Goal: Task Accomplishment & Management: Manage account settings

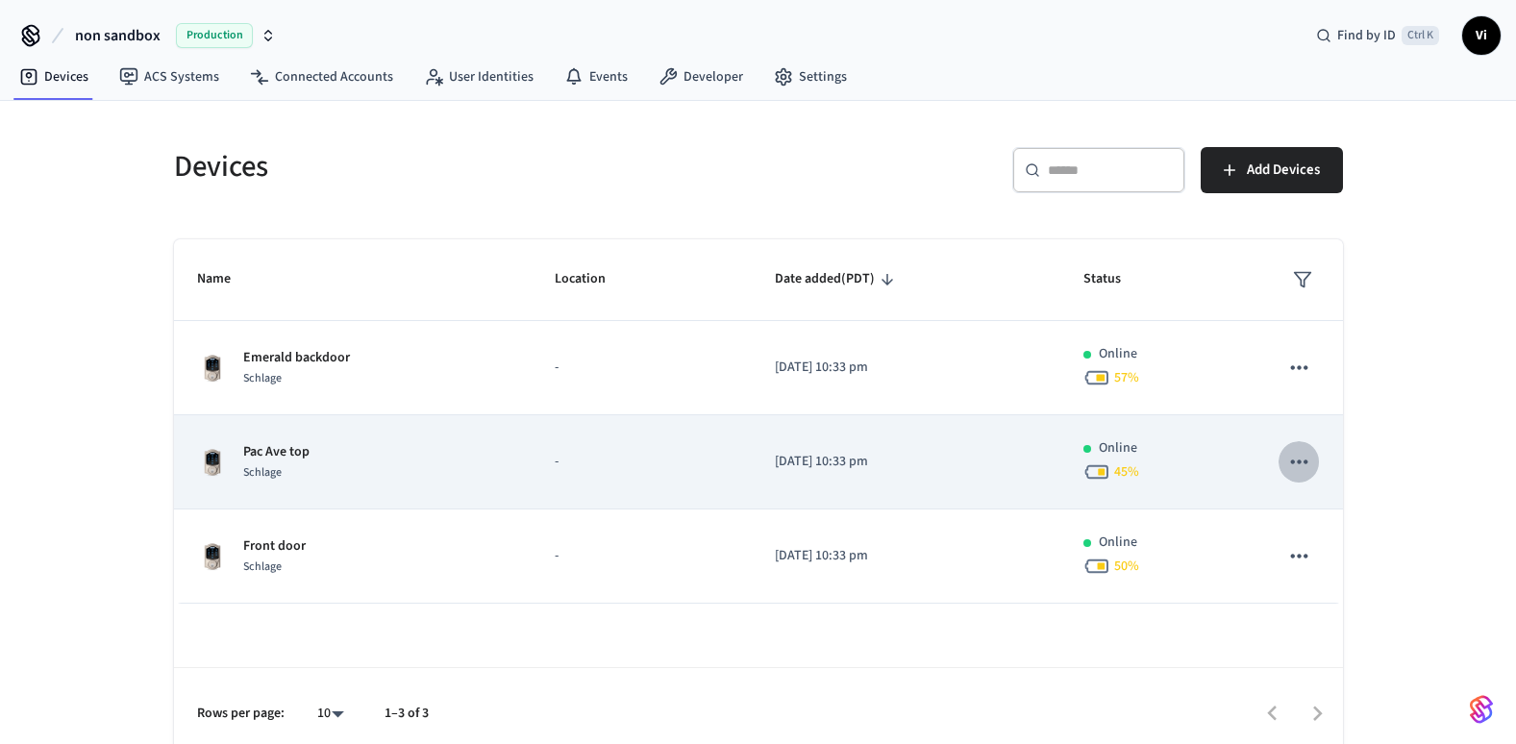
click at [1300, 466] on icon "sticky table" at bounding box center [1299, 461] width 25 height 25
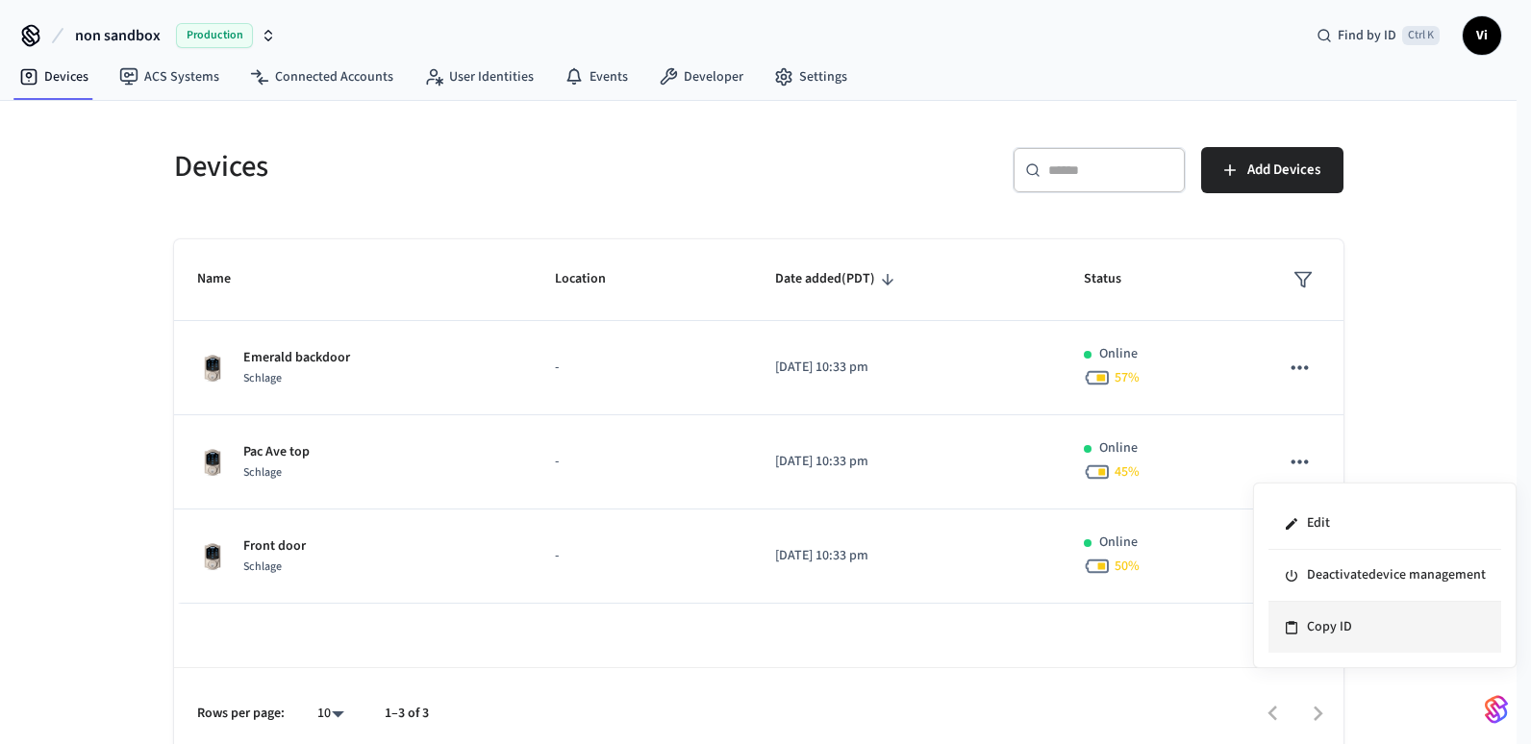
click at [1334, 622] on li "Copy ID" at bounding box center [1384, 627] width 233 height 51
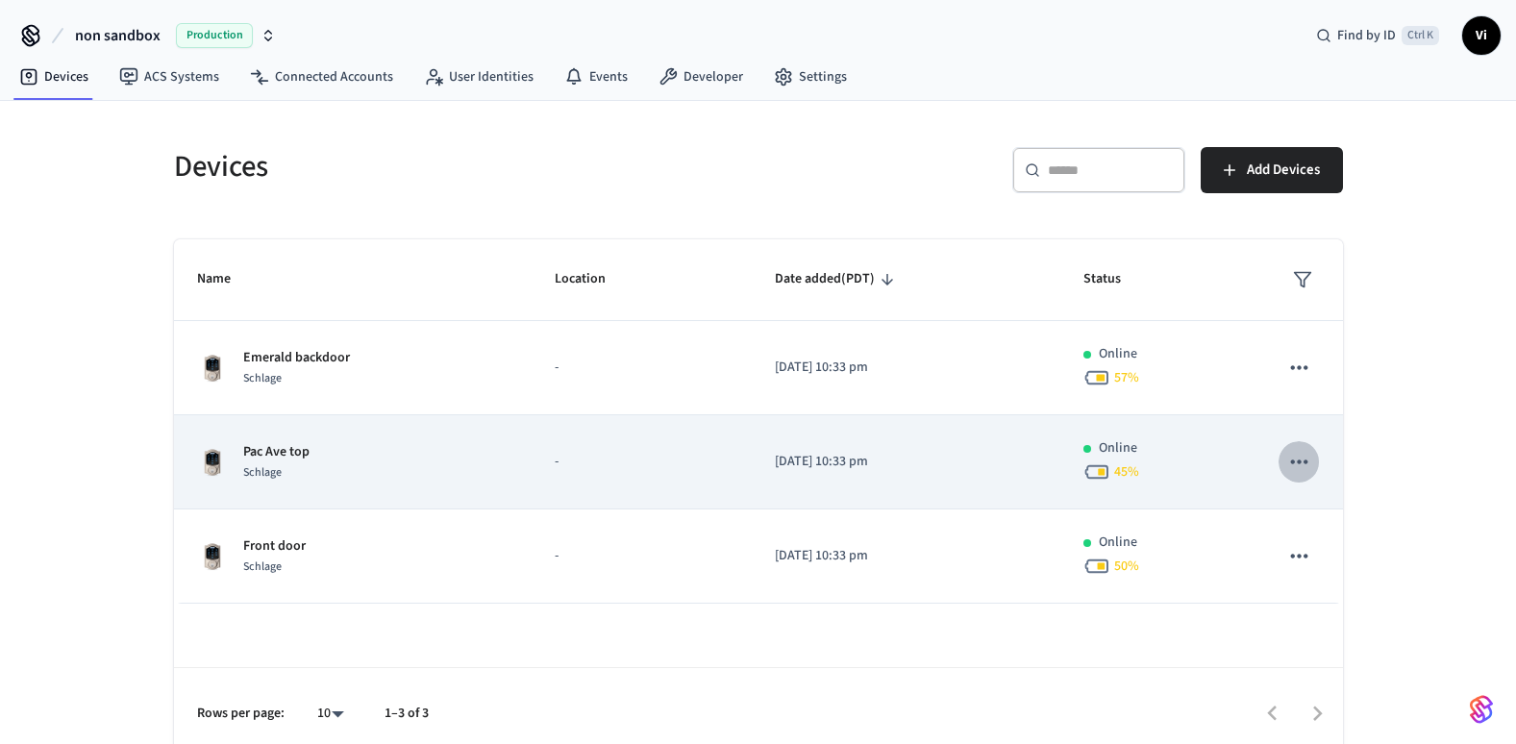
click at [1312, 462] on button "sticky table" at bounding box center [1299, 461] width 40 height 40
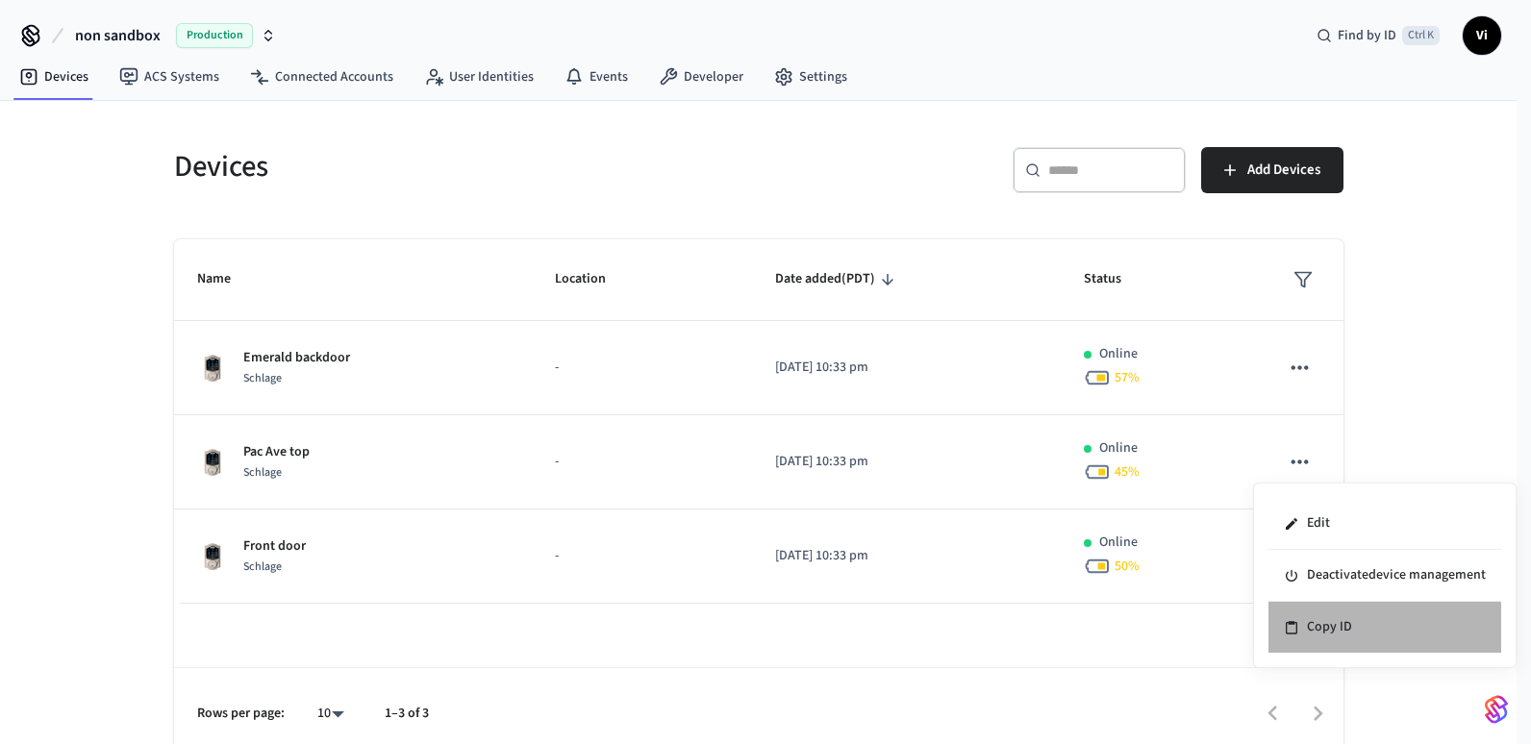
click at [1326, 630] on li "Copy ID" at bounding box center [1384, 627] width 233 height 51
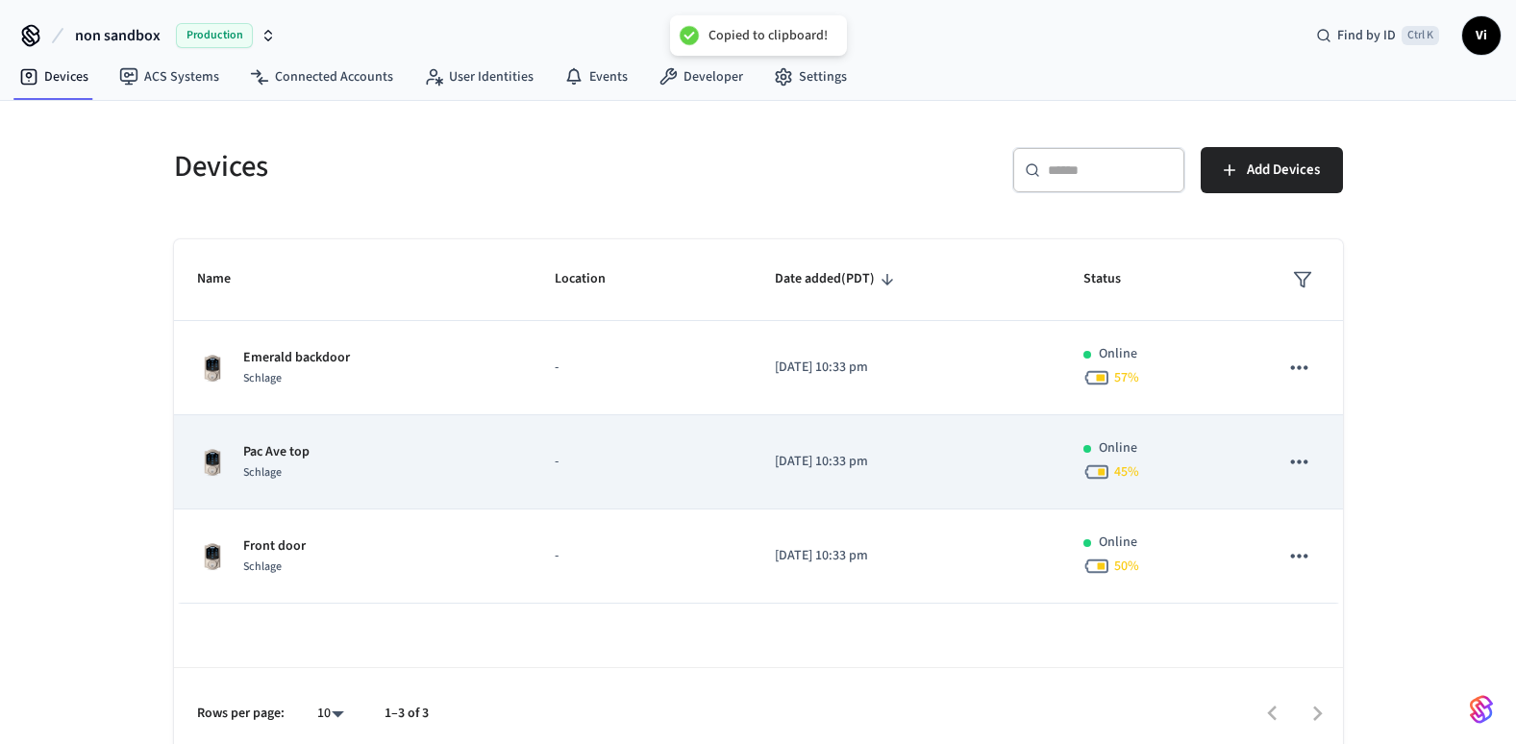
click at [292, 467] on div "Schlage" at bounding box center [276, 472] width 66 height 20
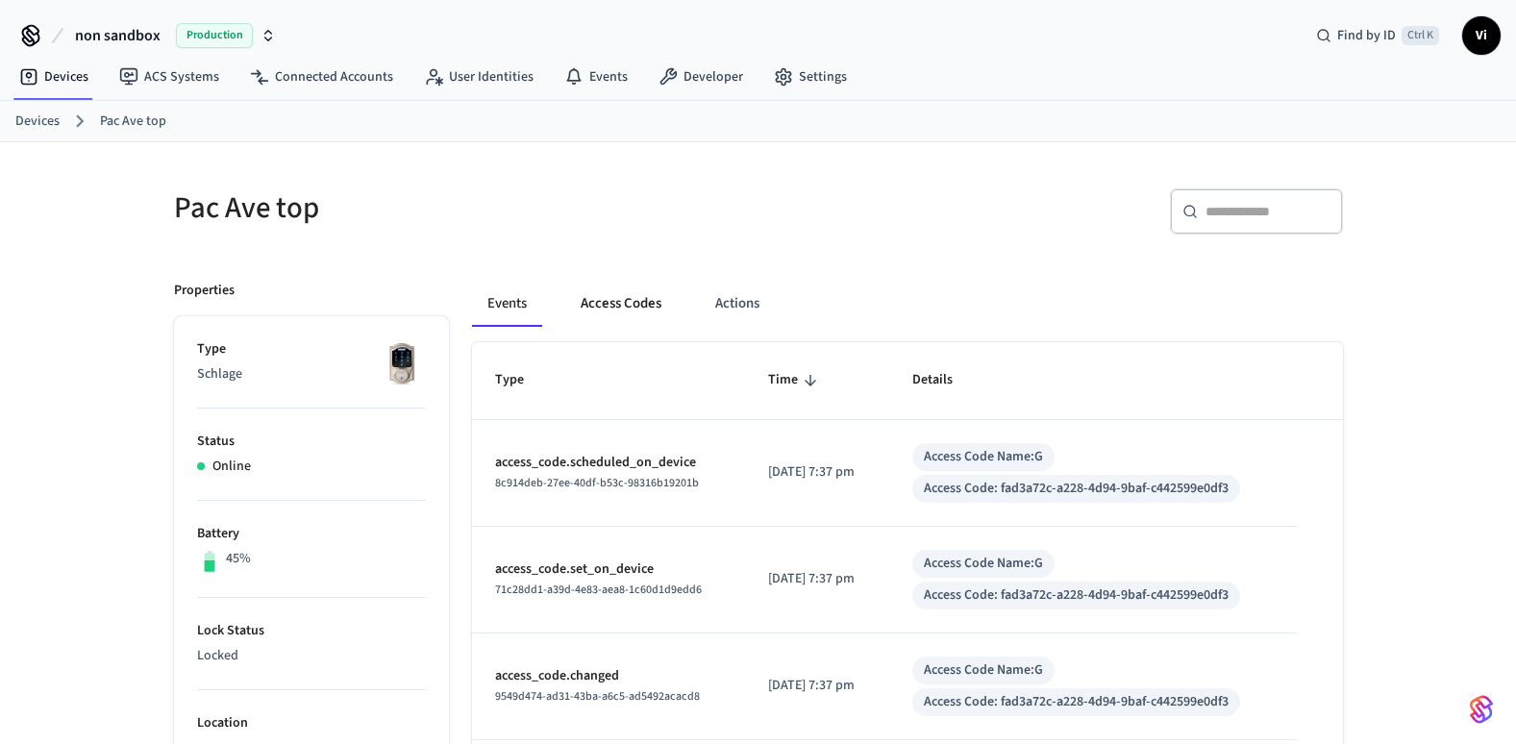
click at [628, 302] on button "Access Codes" at bounding box center [621, 304] width 112 height 46
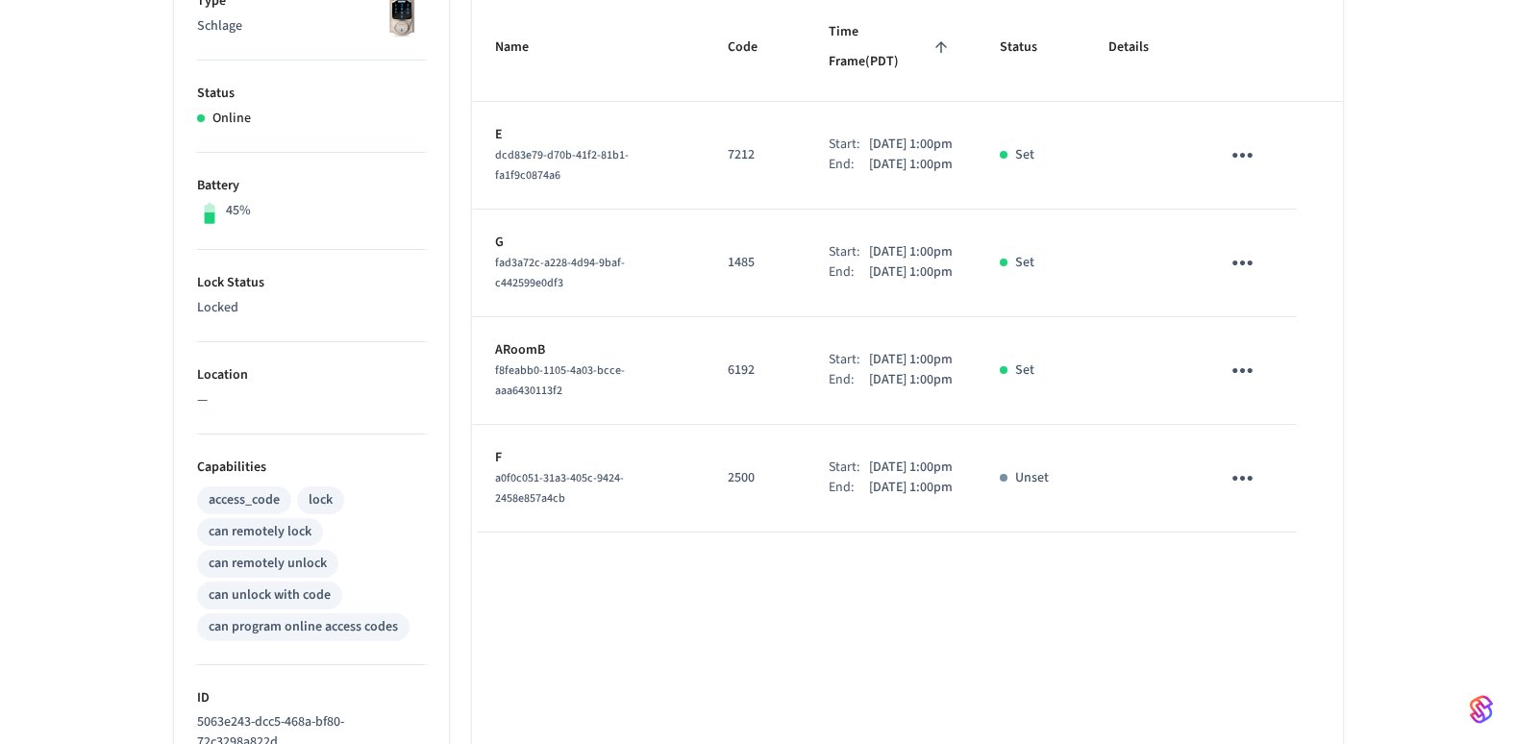
scroll to position [383, 0]
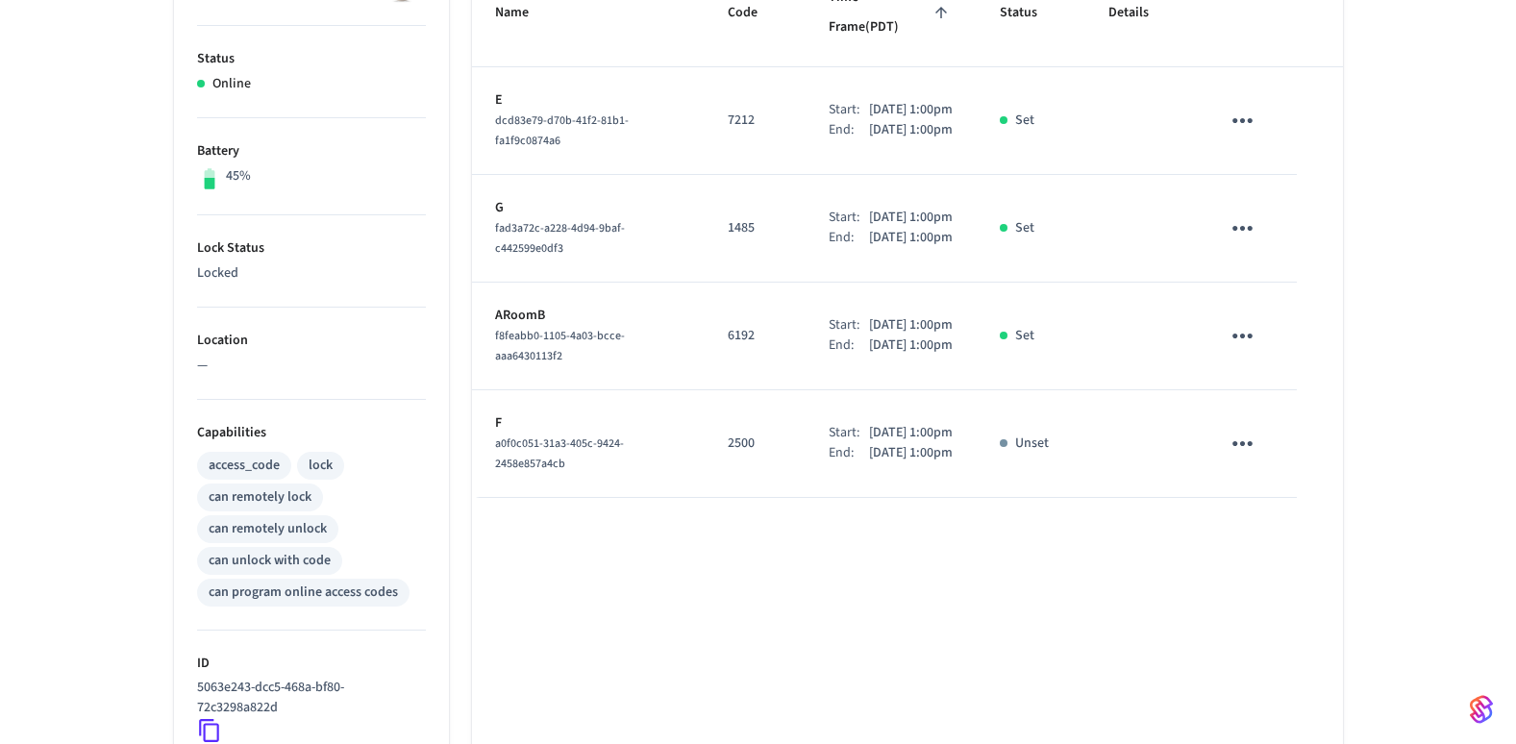
click at [1250, 338] on icon "sticky table" at bounding box center [1243, 336] width 20 height 5
click at [1280, 458] on li "Delete" at bounding box center [1293, 451] width 91 height 51
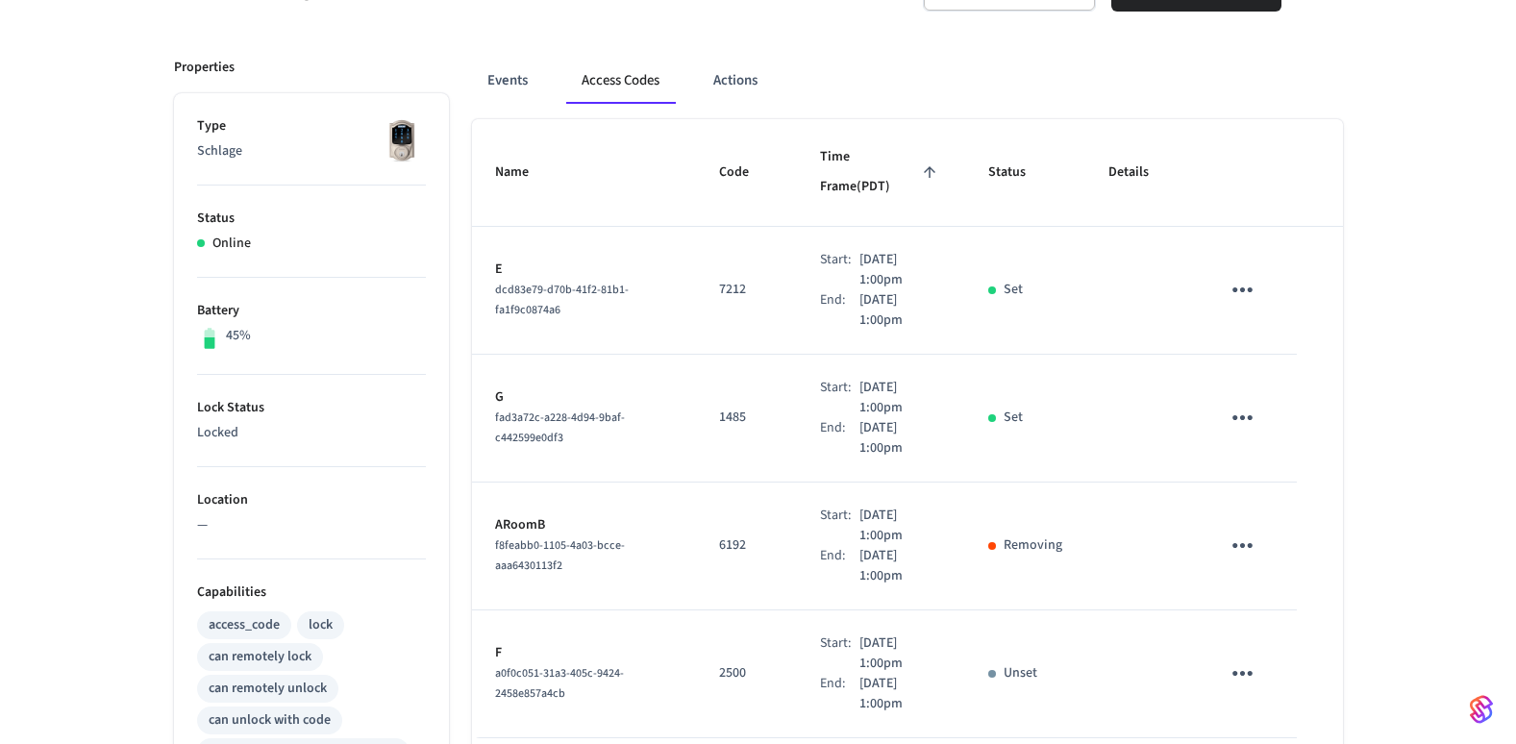
scroll to position [192, 0]
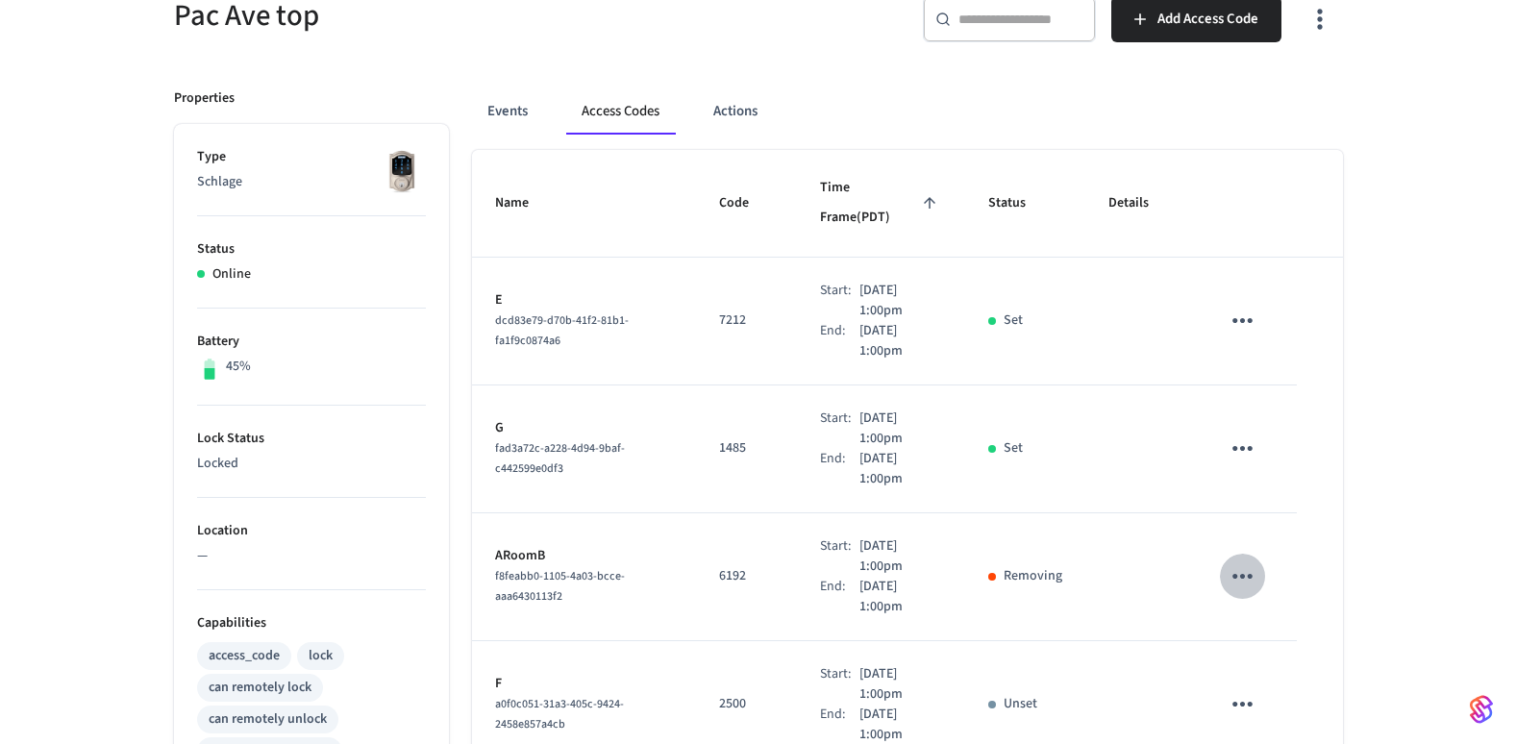
click at [1258, 562] on icon "sticky table" at bounding box center [1243, 577] width 30 height 30
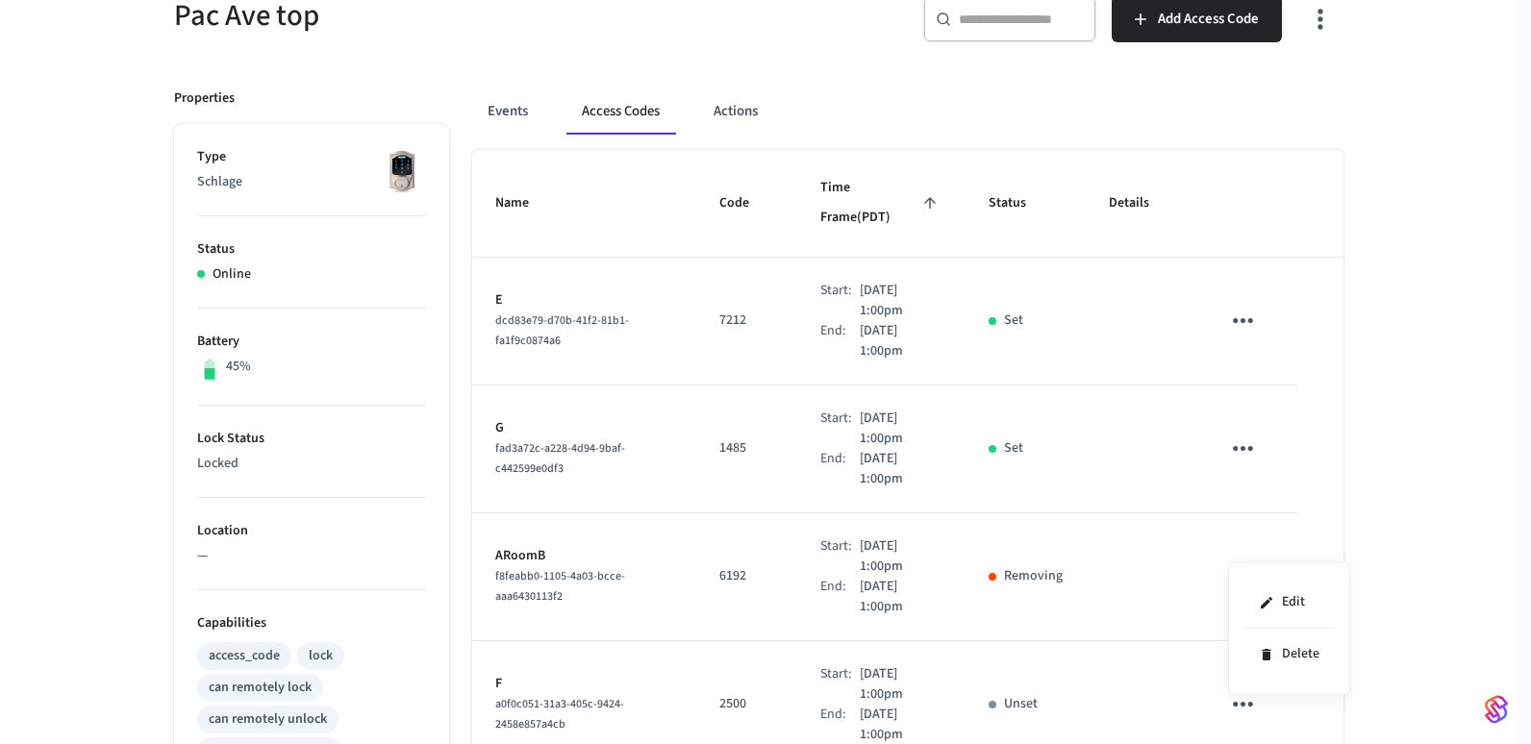
click at [1040, 660] on div at bounding box center [765, 372] width 1531 height 744
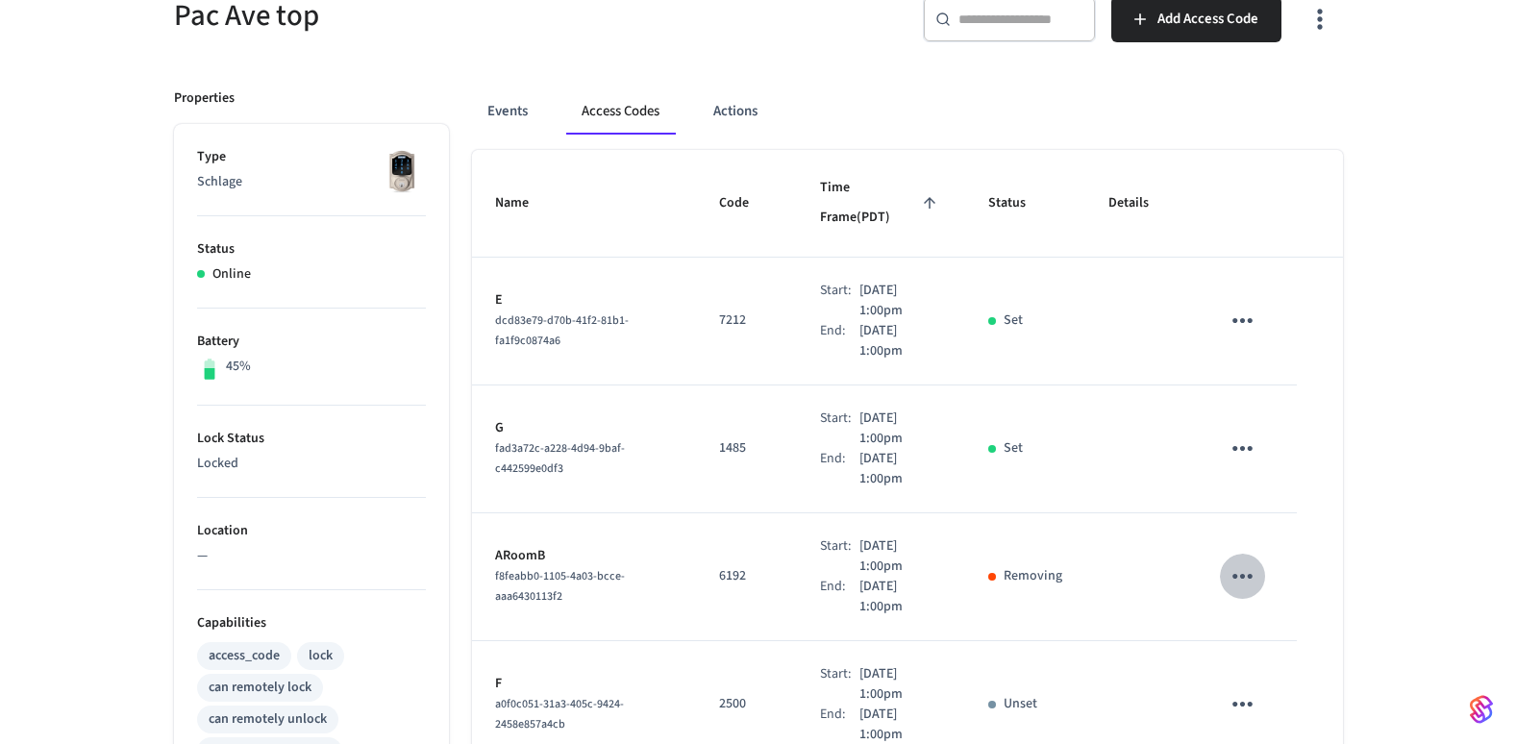
click at [1257, 562] on icon "sticky table" at bounding box center [1243, 577] width 30 height 30
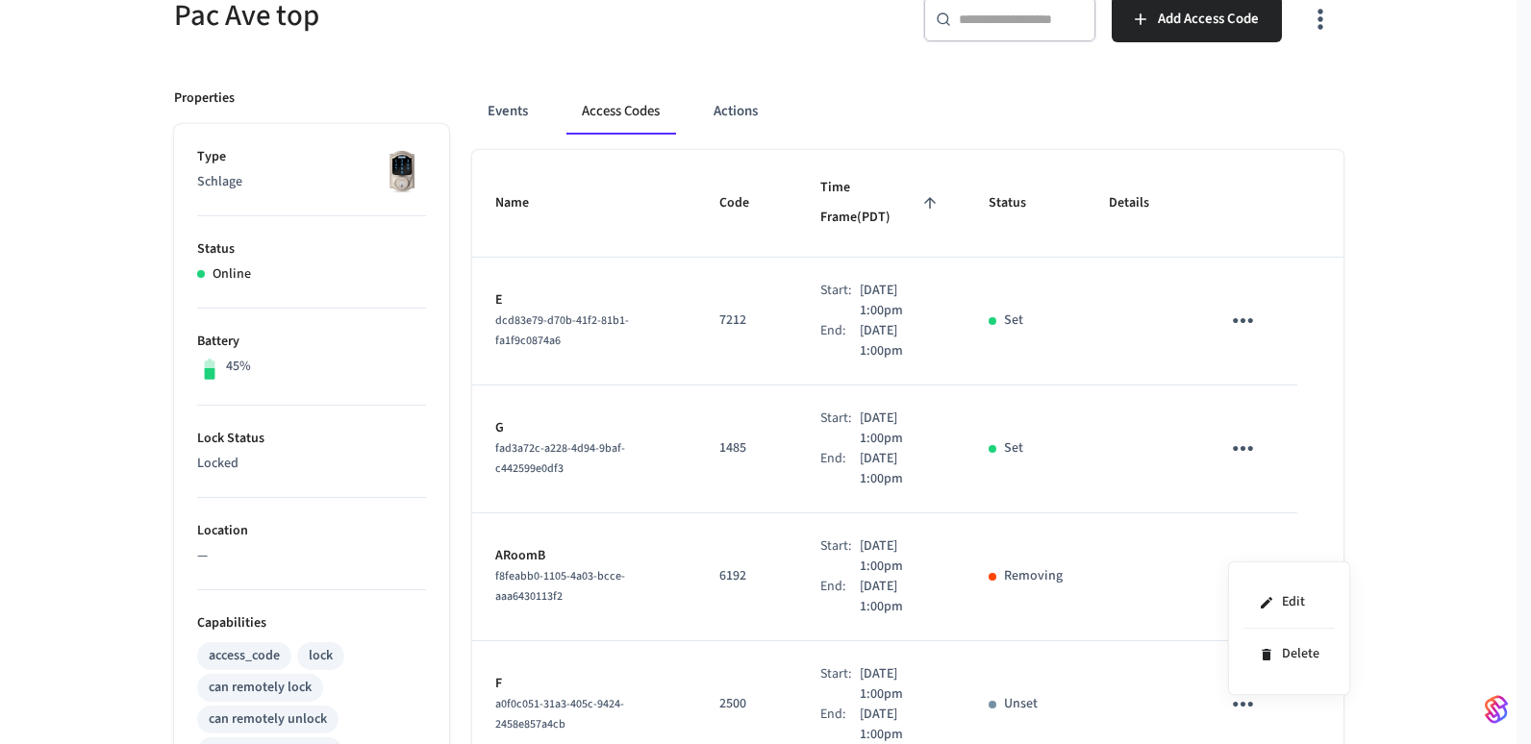
click at [1014, 93] on div at bounding box center [765, 372] width 1531 height 744
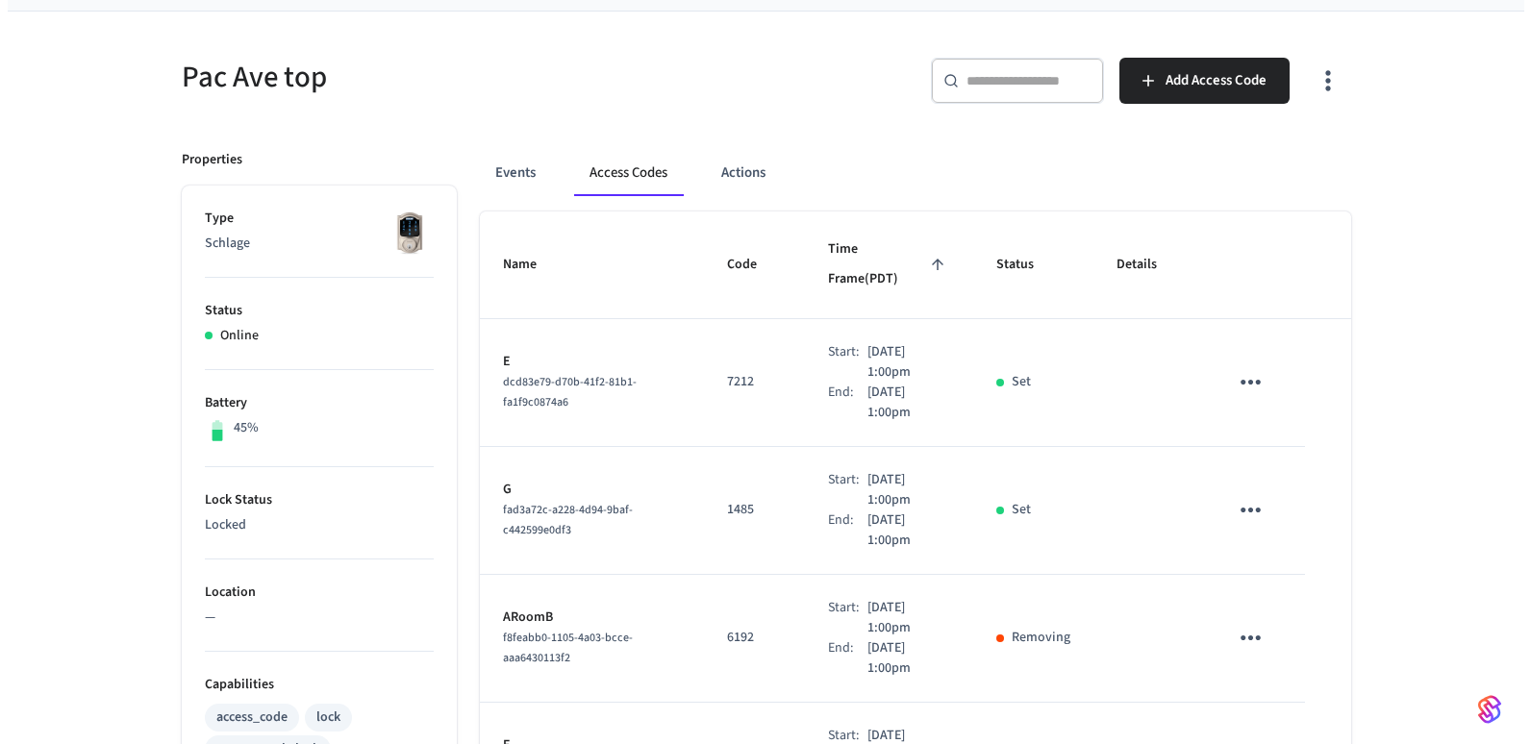
scroll to position [96, 0]
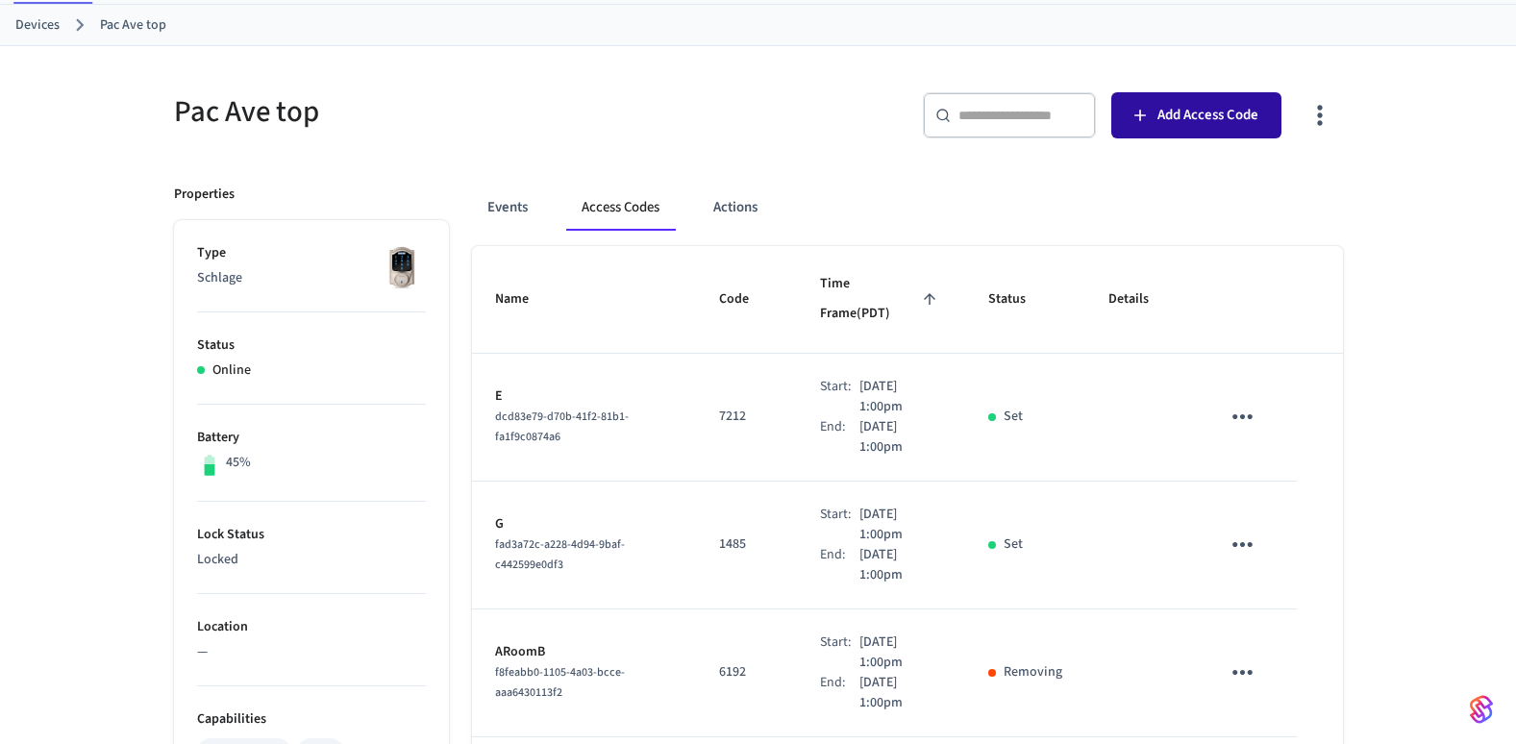
click at [1178, 113] on span "Add Access Code" at bounding box center [1208, 115] width 101 height 25
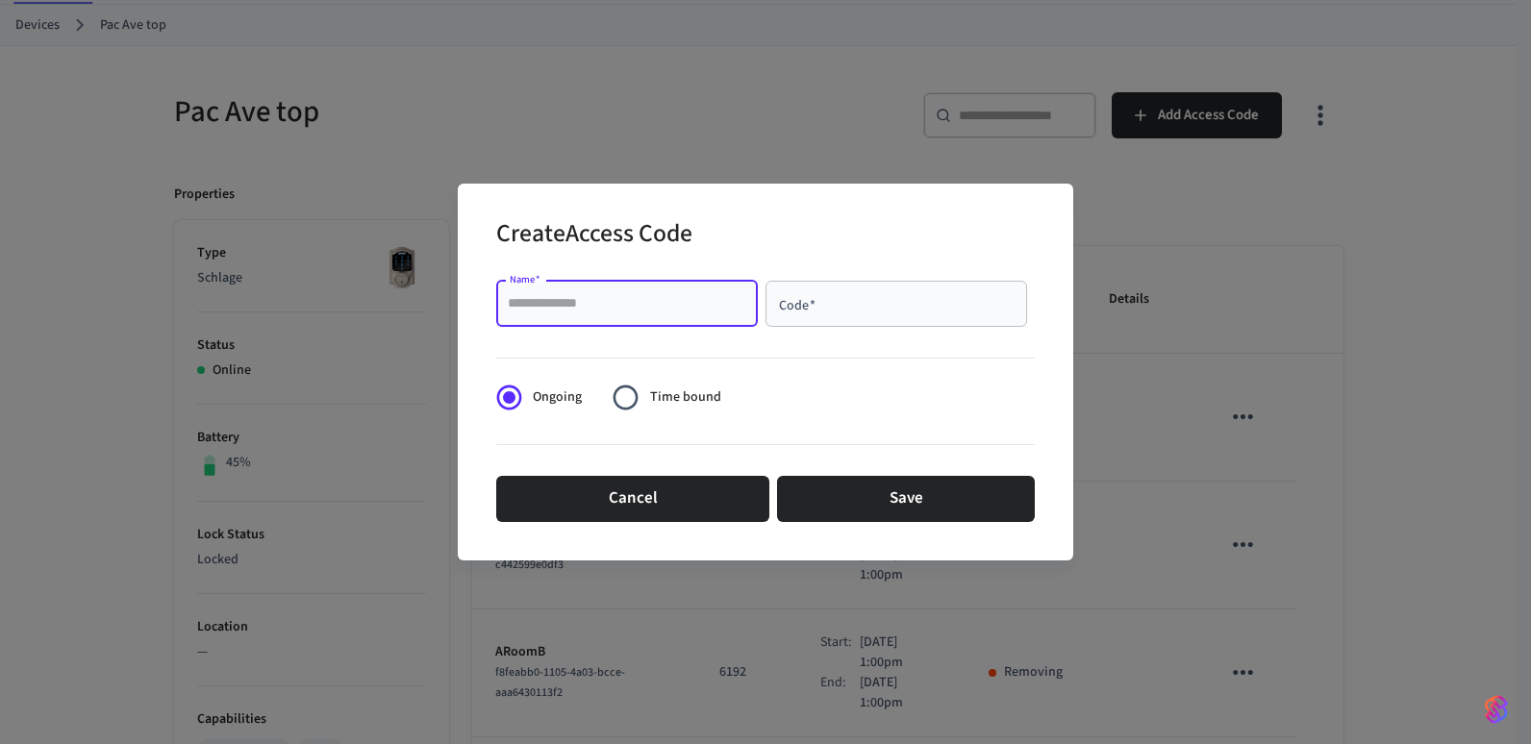
click at [556, 299] on input "Name   *" at bounding box center [627, 303] width 238 height 19
type input "****"
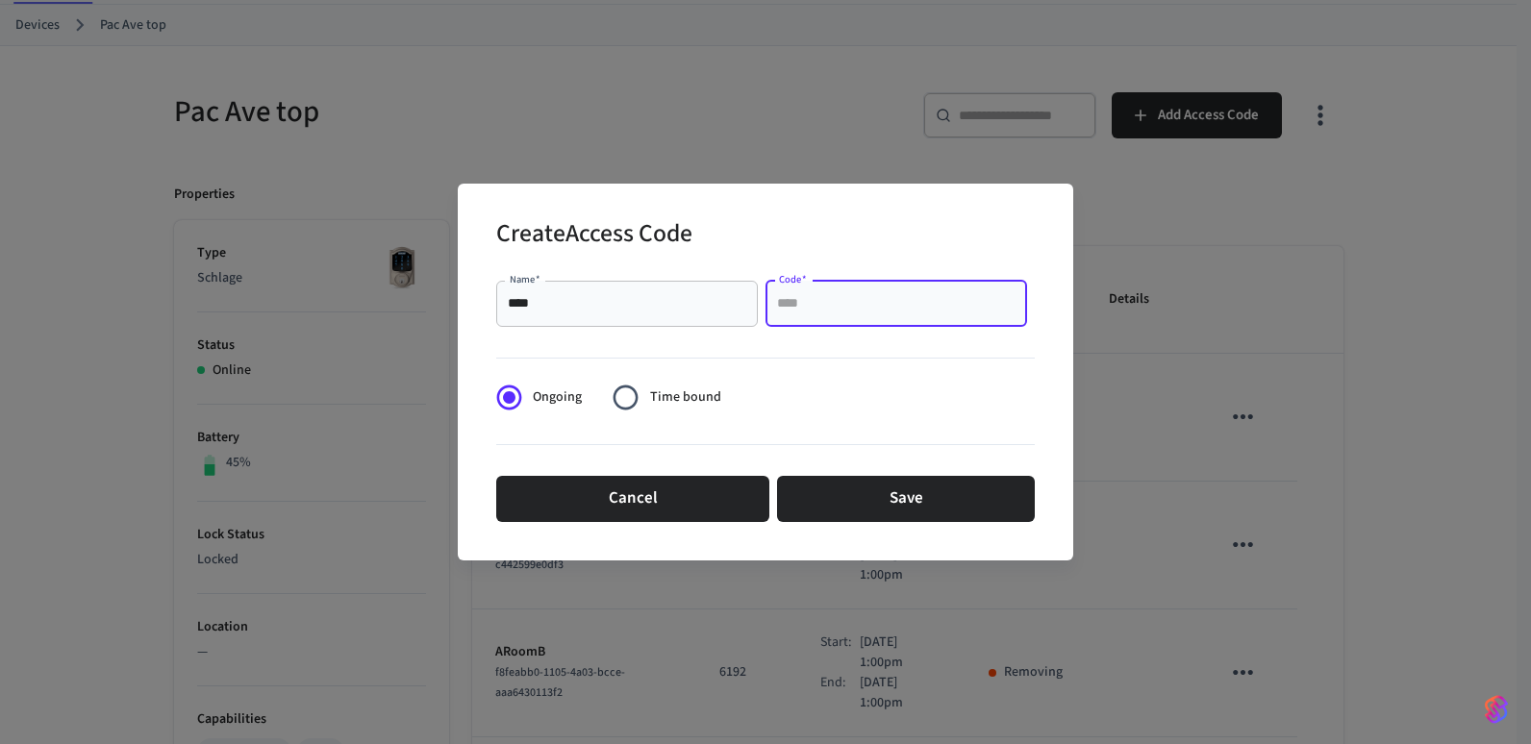
click at [860, 312] on input "Code   *" at bounding box center [896, 303] width 238 height 19
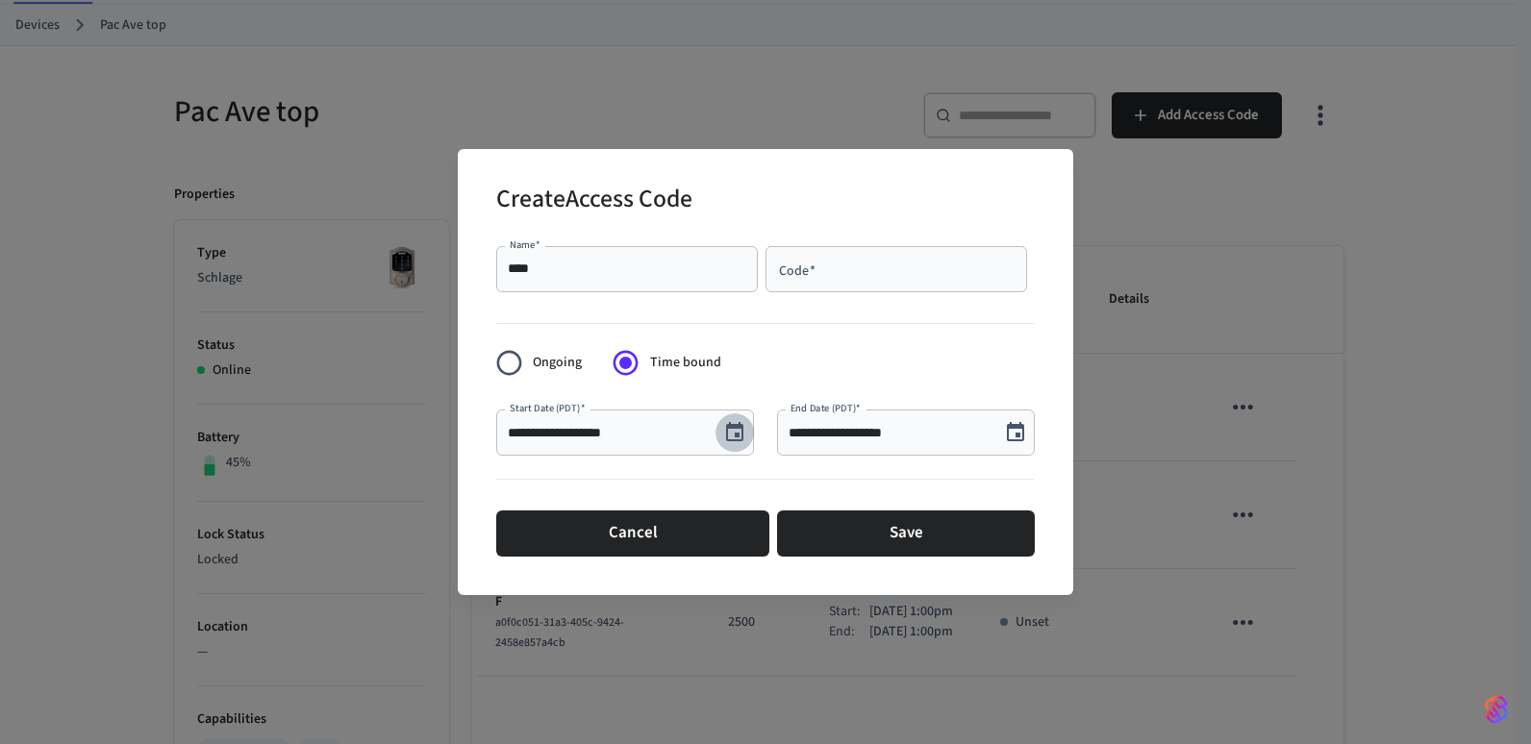
click at [726, 432] on icon "Choose date, selected date is Sep 3, 2025" at bounding box center [734, 432] width 23 height 23
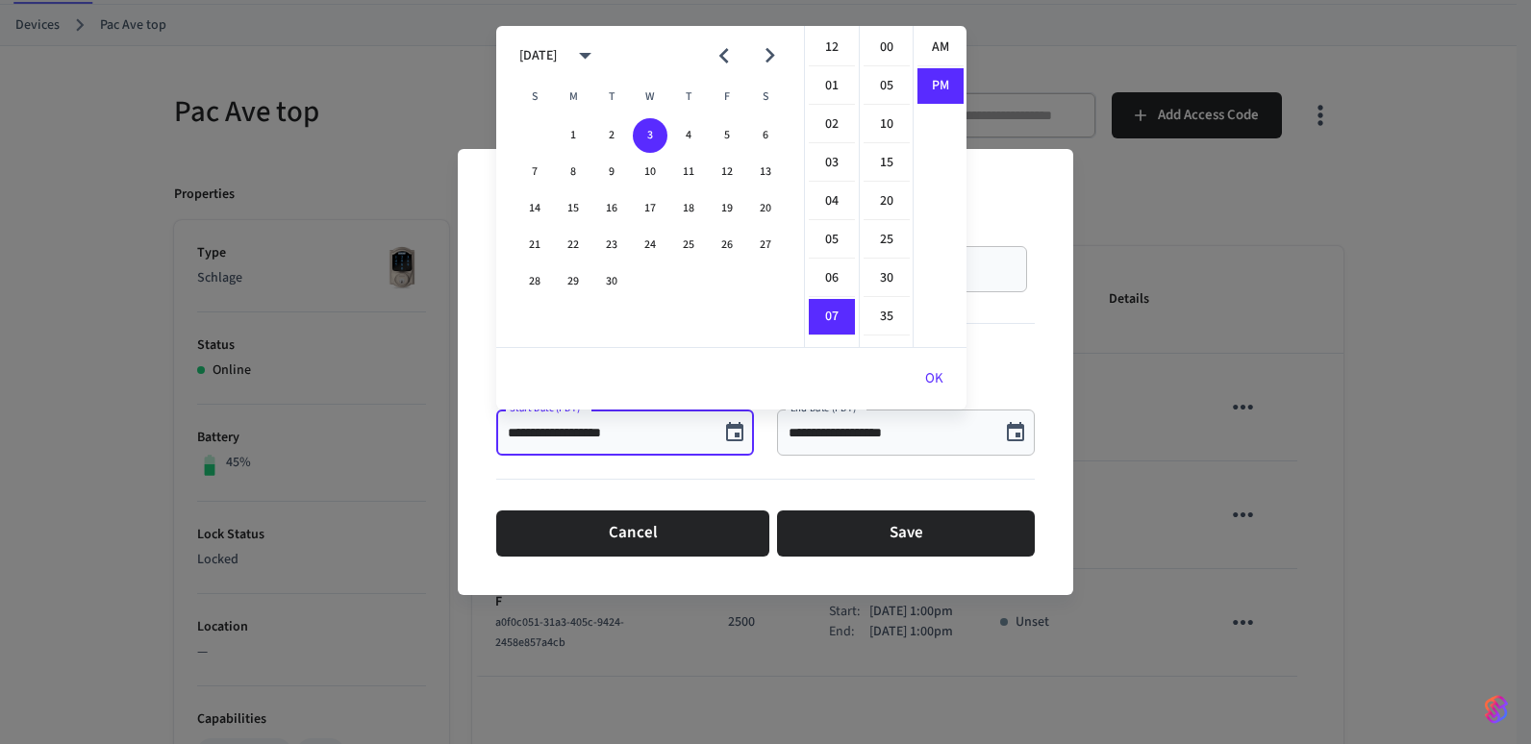
scroll to position [36, 0]
click at [570, 128] on button "1" at bounding box center [573, 135] width 35 height 35
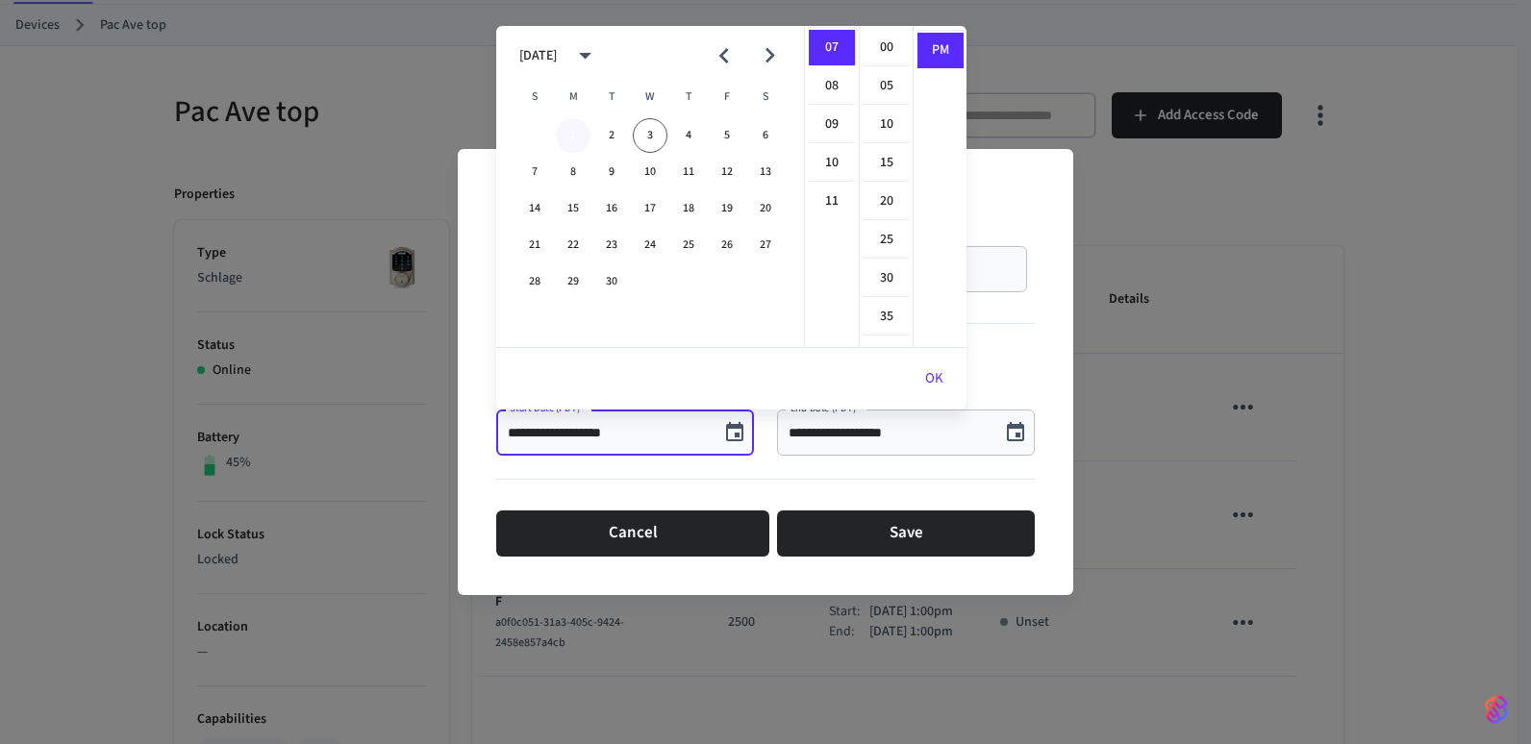
type input "**********"
click at [933, 382] on button "OK" at bounding box center [934, 379] width 64 height 46
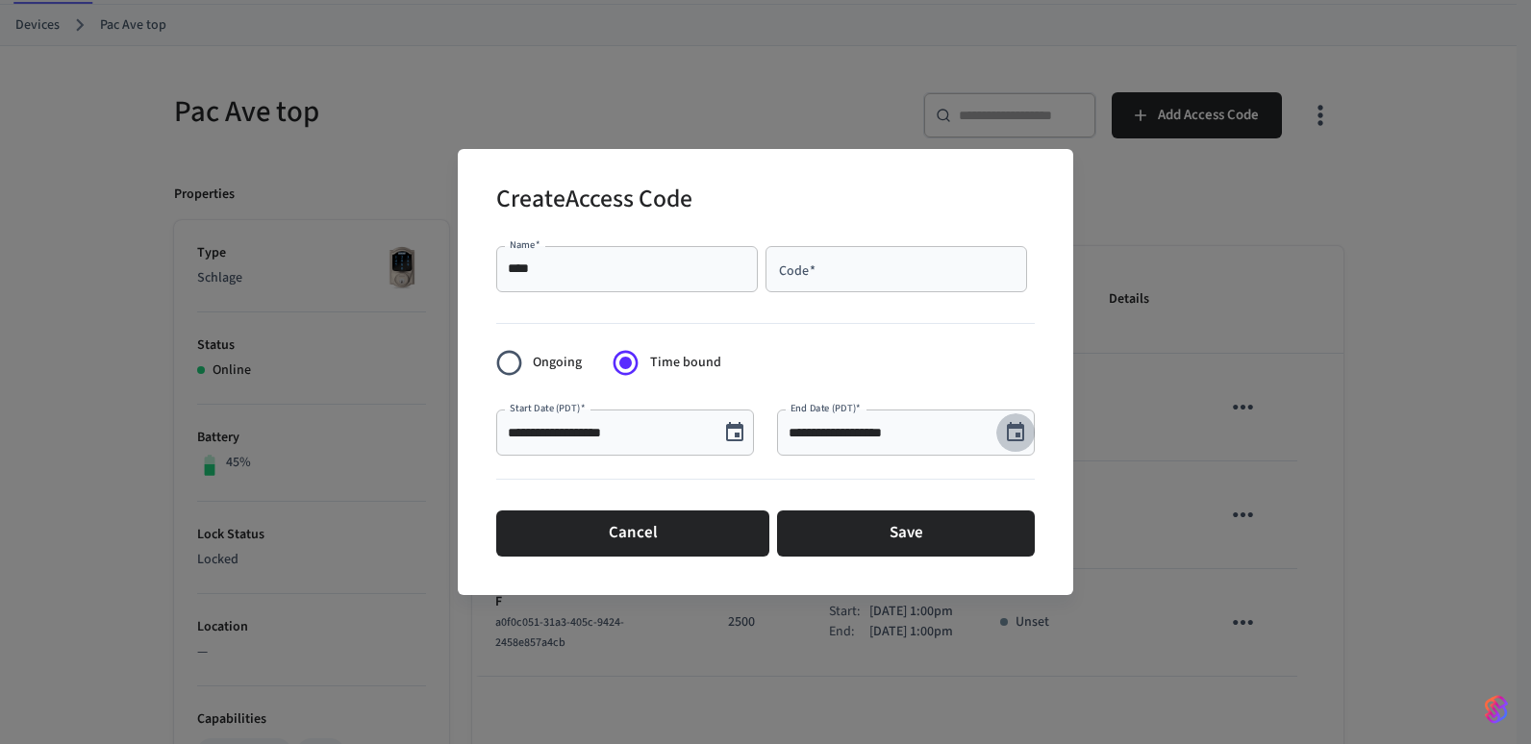
click at [1015, 445] on button "Choose date, selected date is Sep 3, 2025" at bounding box center [1015, 432] width 38 height 38
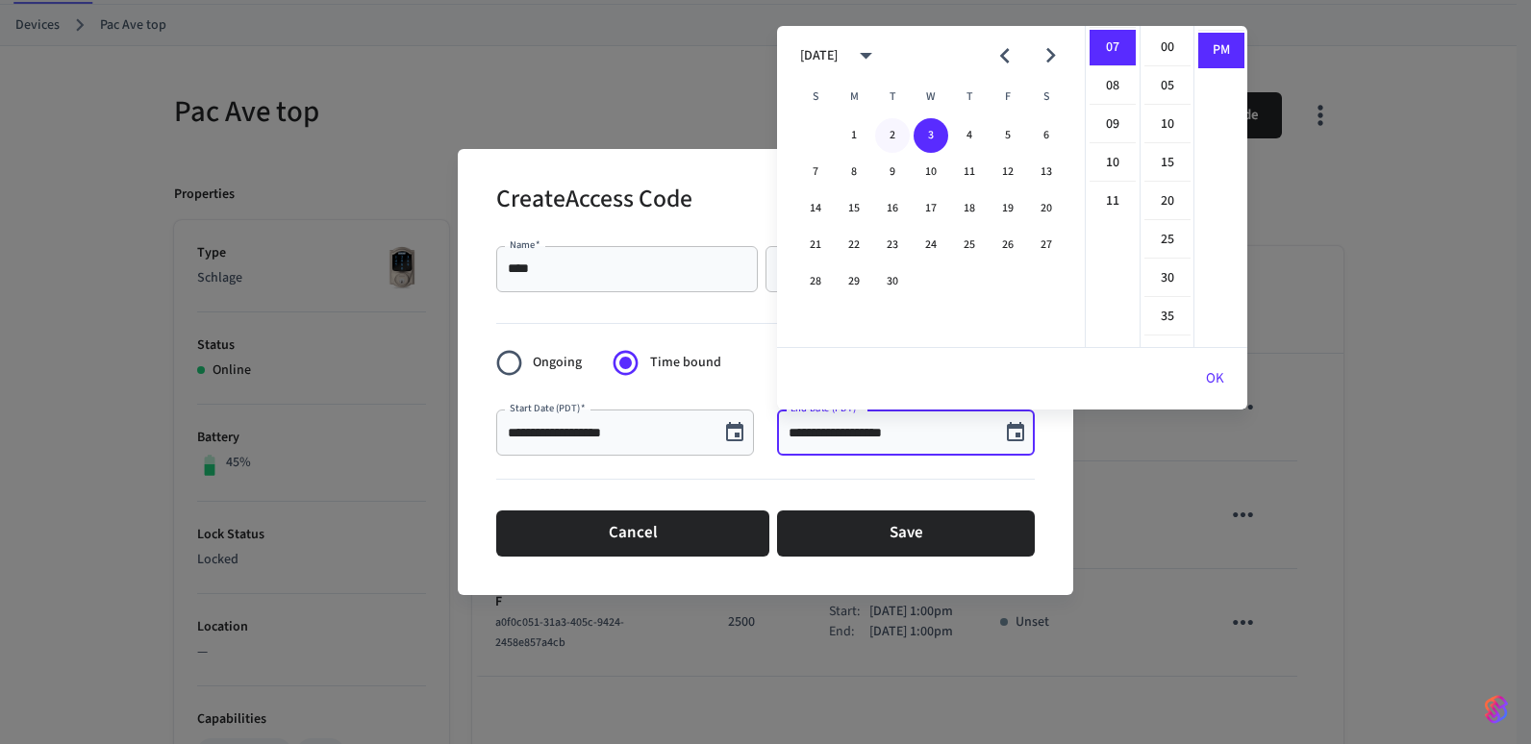
click at [884, 130] on button "2" at bounding box center [892, 135] width 35 height 35
type input "**********"
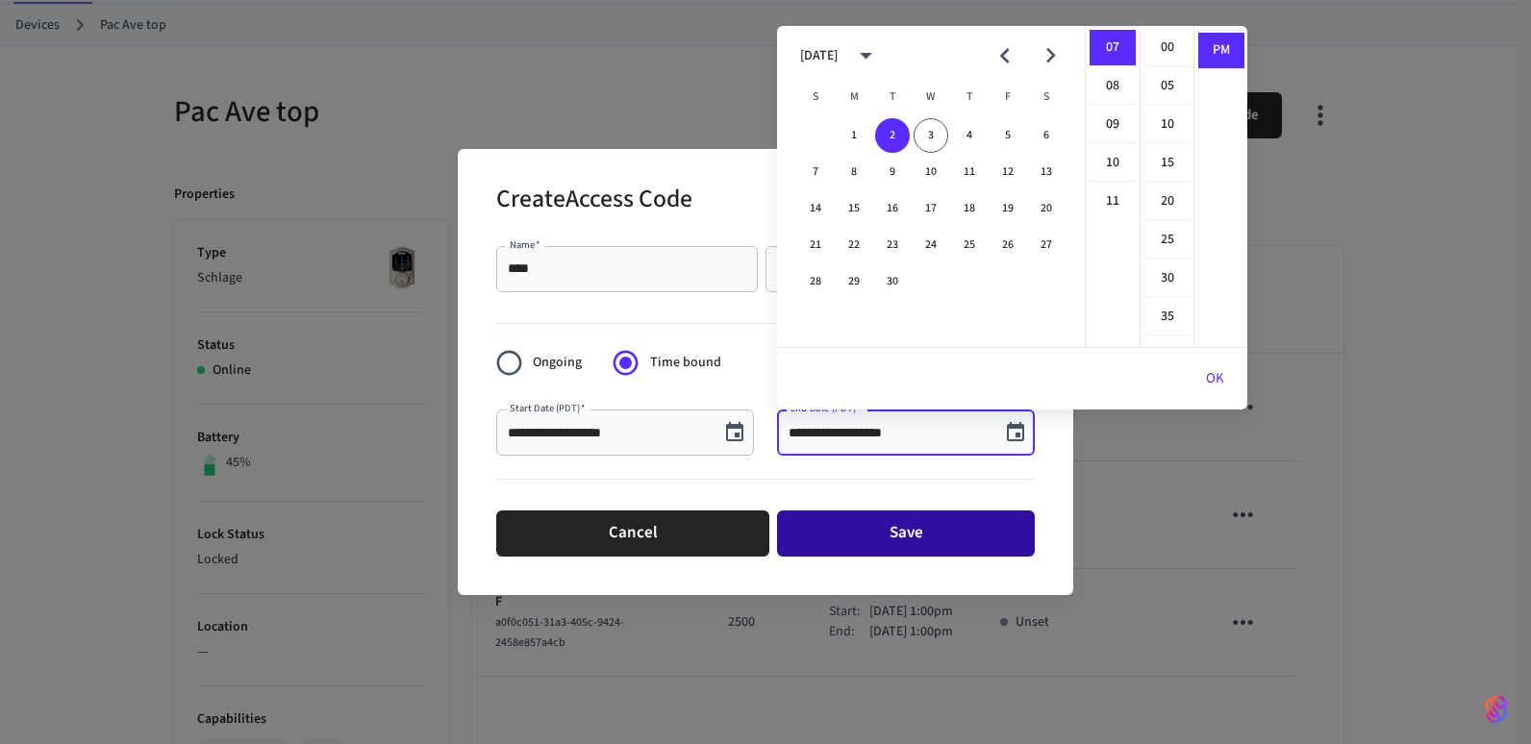
click at [910, 531] on button "Save" at bounding box center [906, 534] width 258 height 46
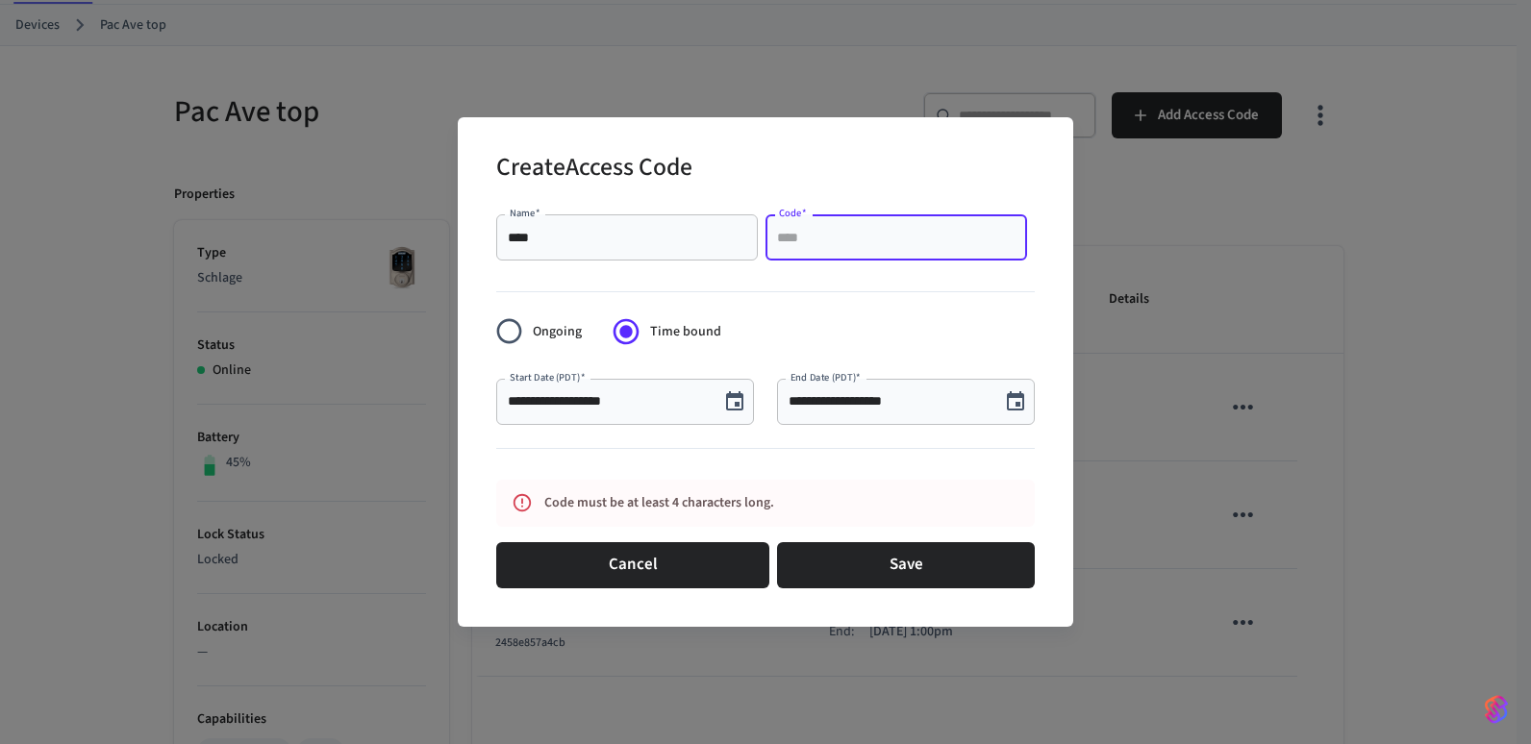
click at [836, 238] on input "Code   *" at bounding box center [896, 237] width 238 height 19
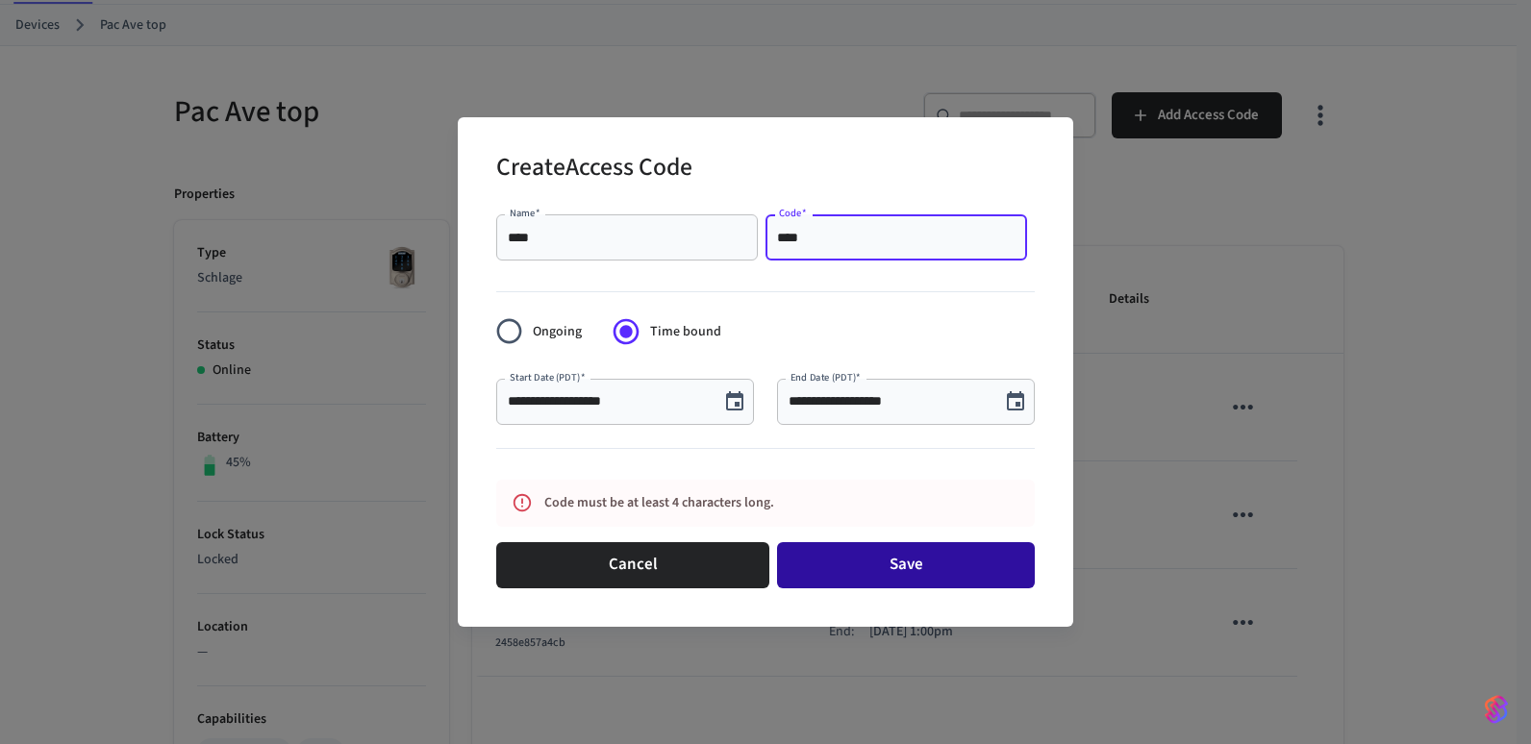
type input "****"
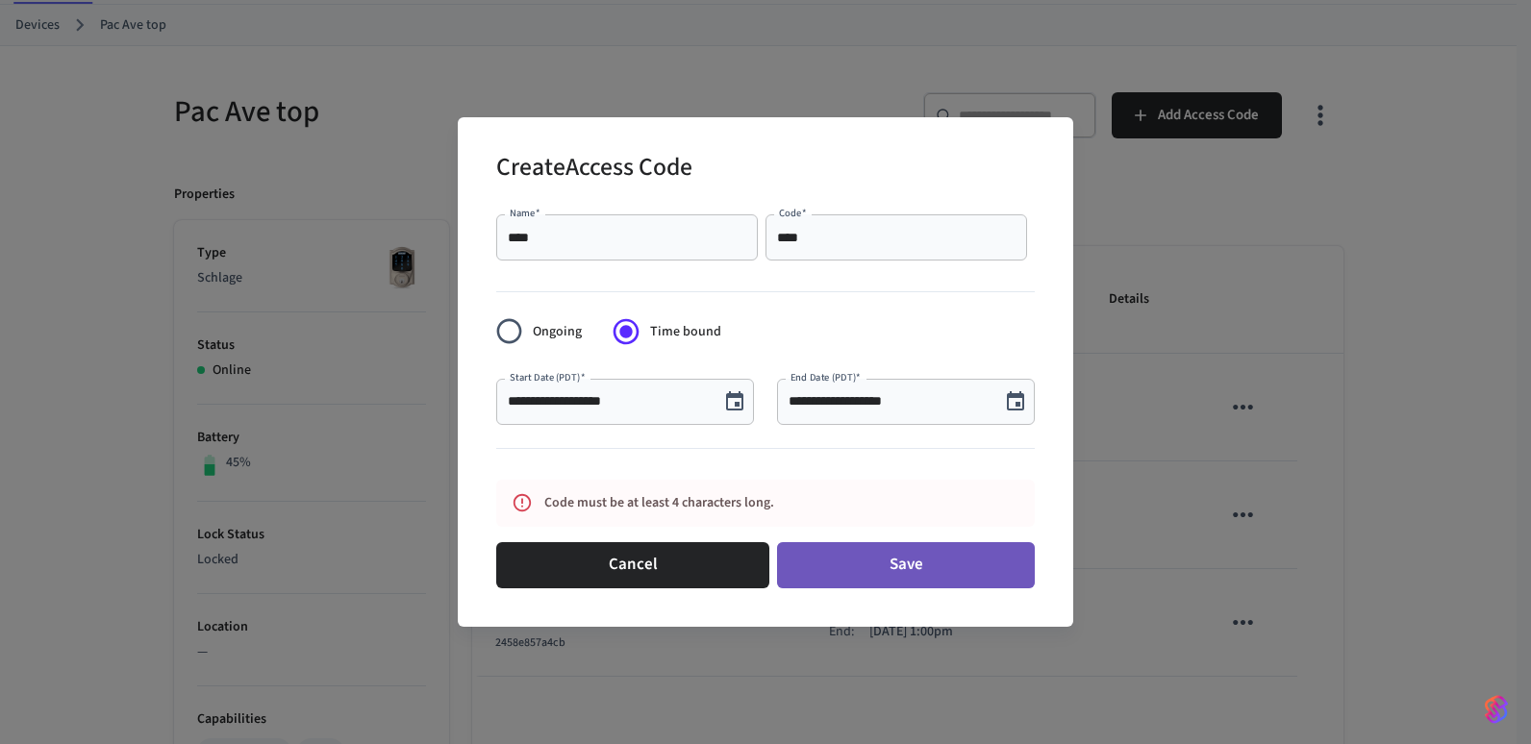
click at [886, 560] on button "Save" at bounding box center [906, 565] width 258 height 46
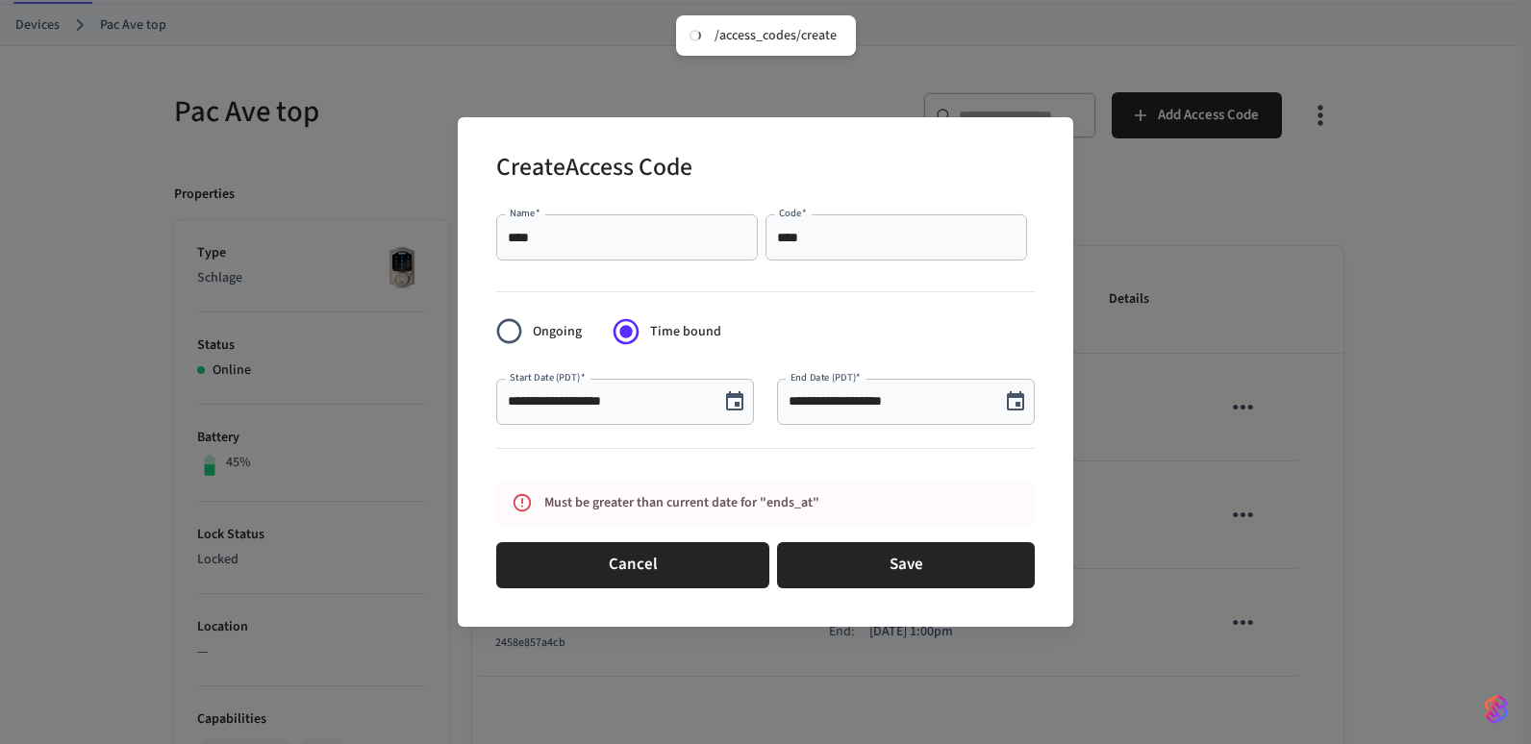
click at [1017, 399] on icon "Choose date, selected date is Sep 2, 2025" at bounding box center [1015, 401] width 23 height 23
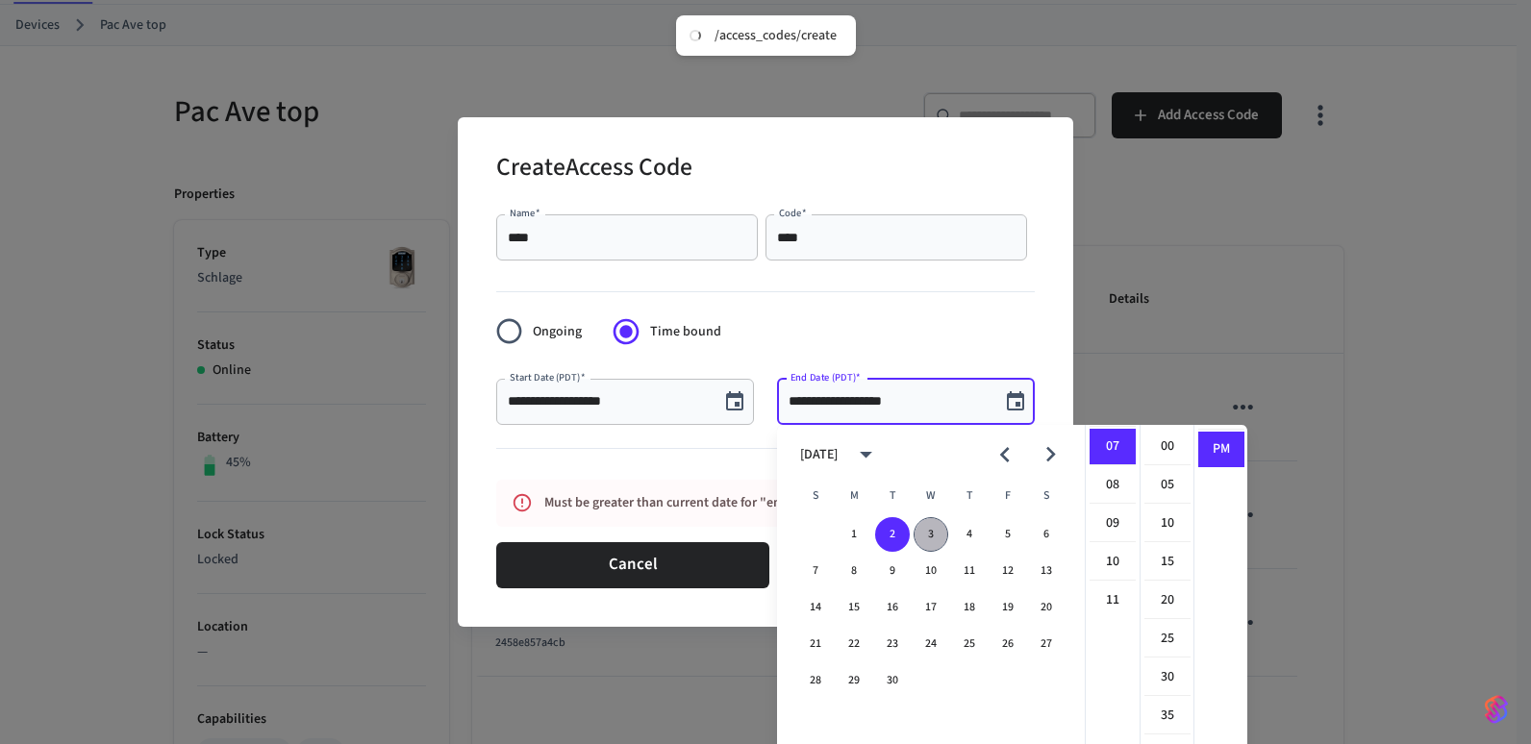
click at [935, 533] on button "3" at bounding box center [930, 534] width 35 height 35
click at [1172, 594] on li "45" at bounding box center [1167, 601] width 46 height 37
click at [882, 396] on input "**********" at bounding box center [888, 401] width 200 height 19
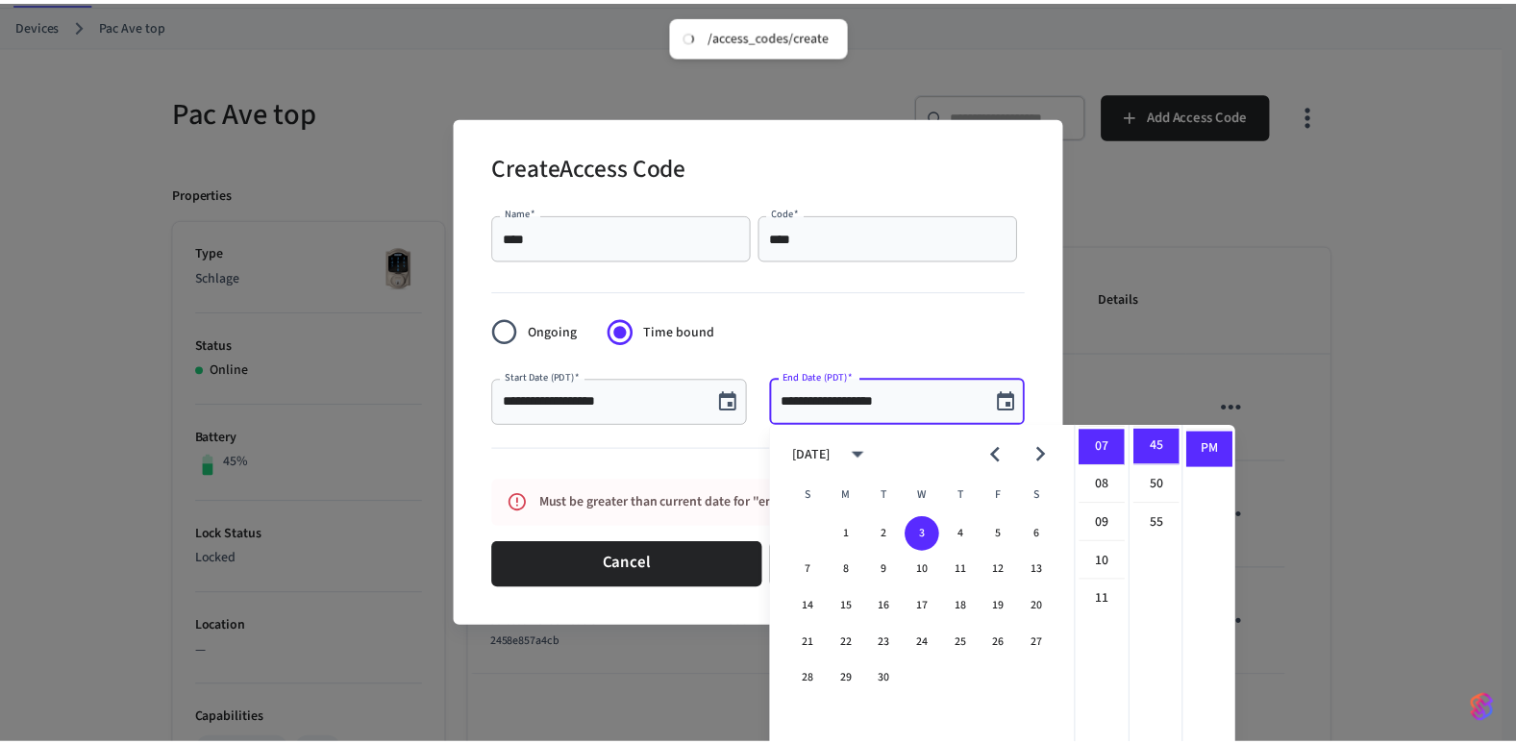
scroll to position [161, 0]
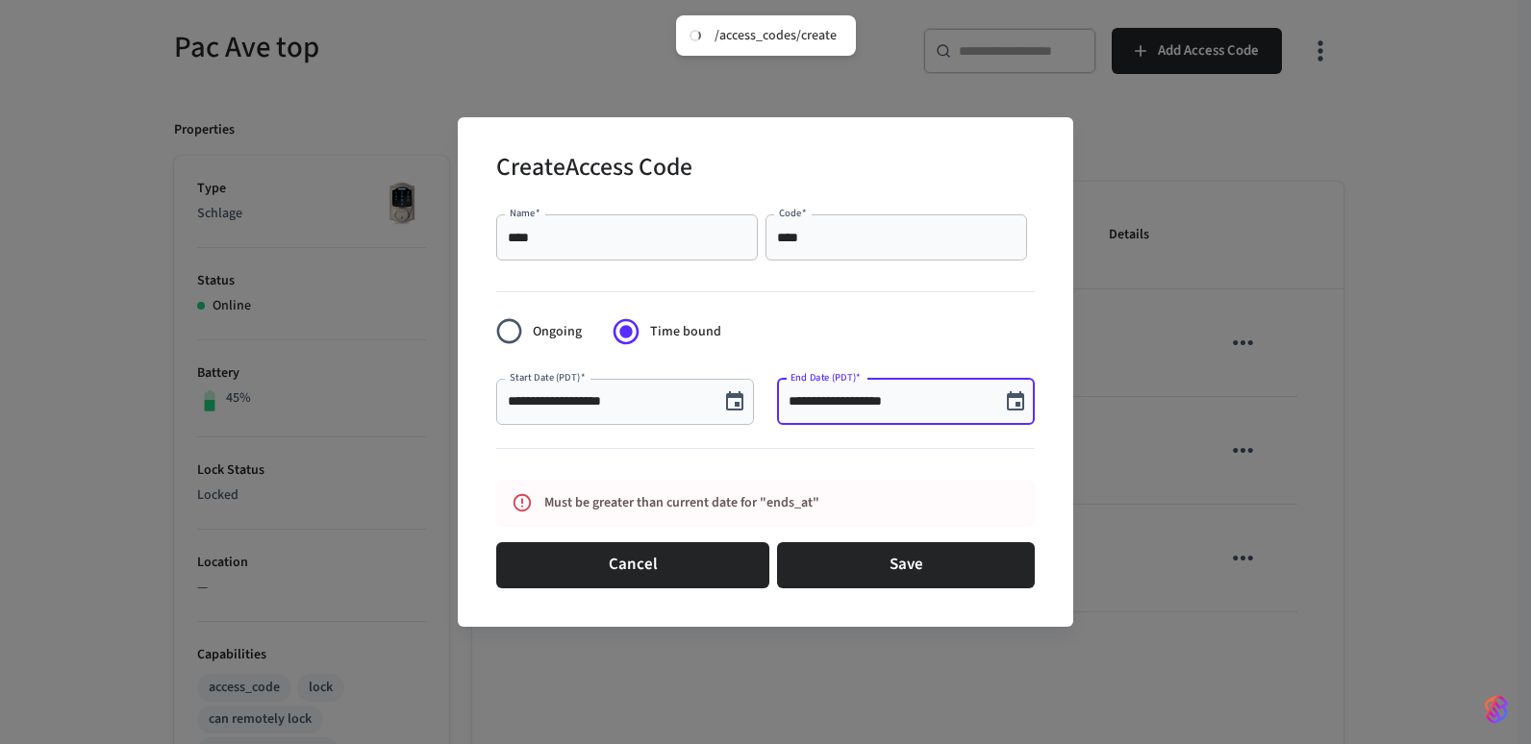
click at [887, 402] on input "**********" at bounding box center [888, 401] width 200 height 19
click at [880, 404] on input "**********" at bounding box center [888, 401] width 200 height 19
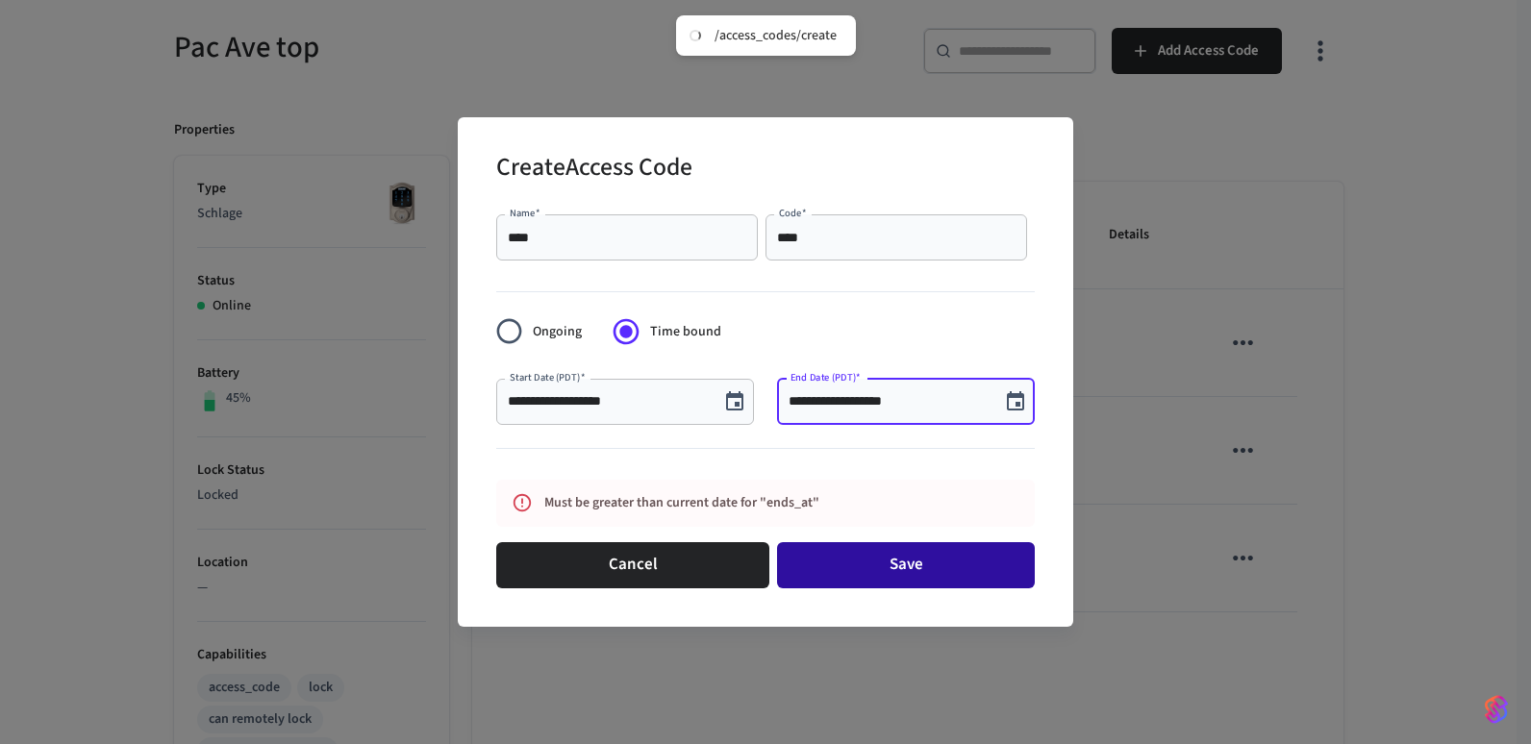
type input "**********"
click at [874, 566] on button "Save" at bounding box center [906, 565] width 258 height 46
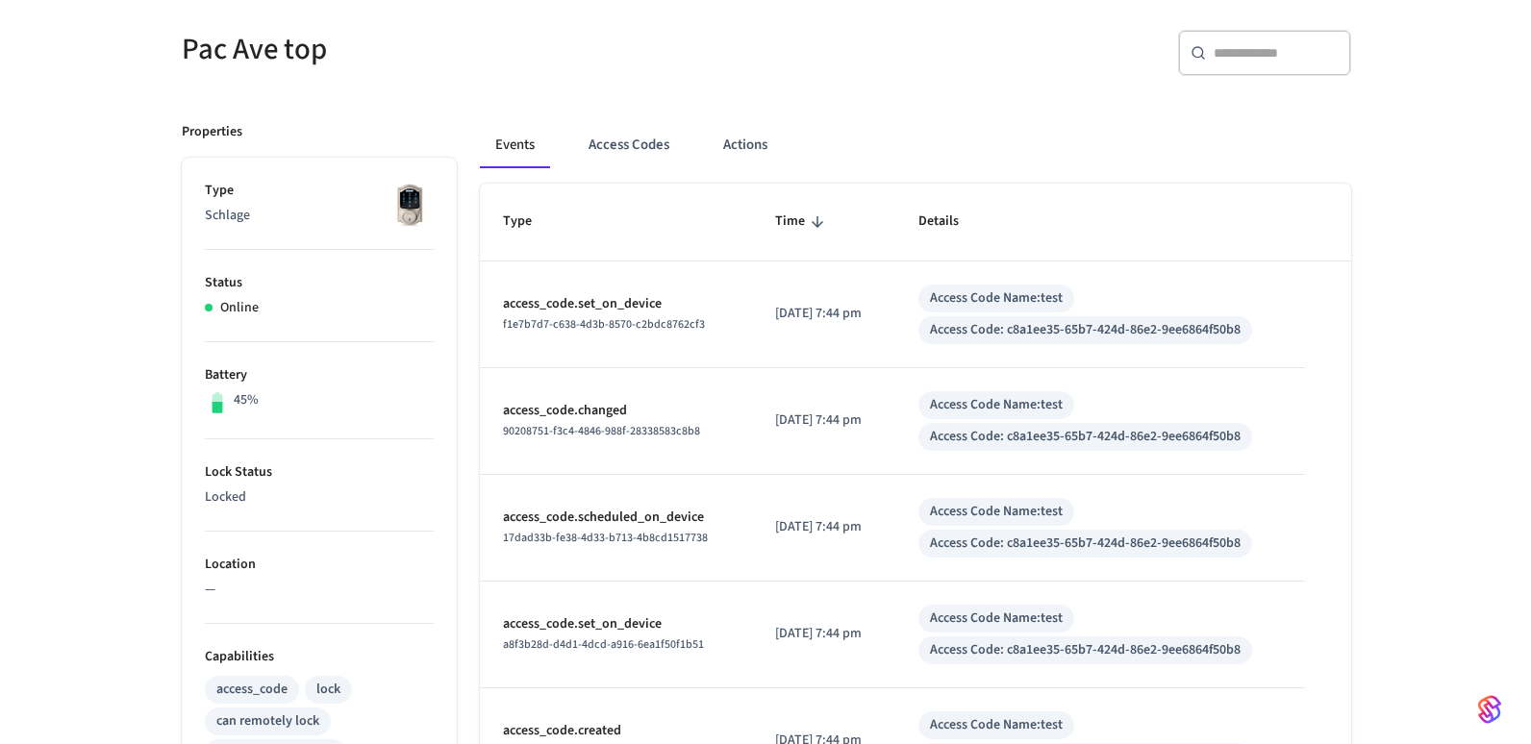
scroll to position [192, 0]
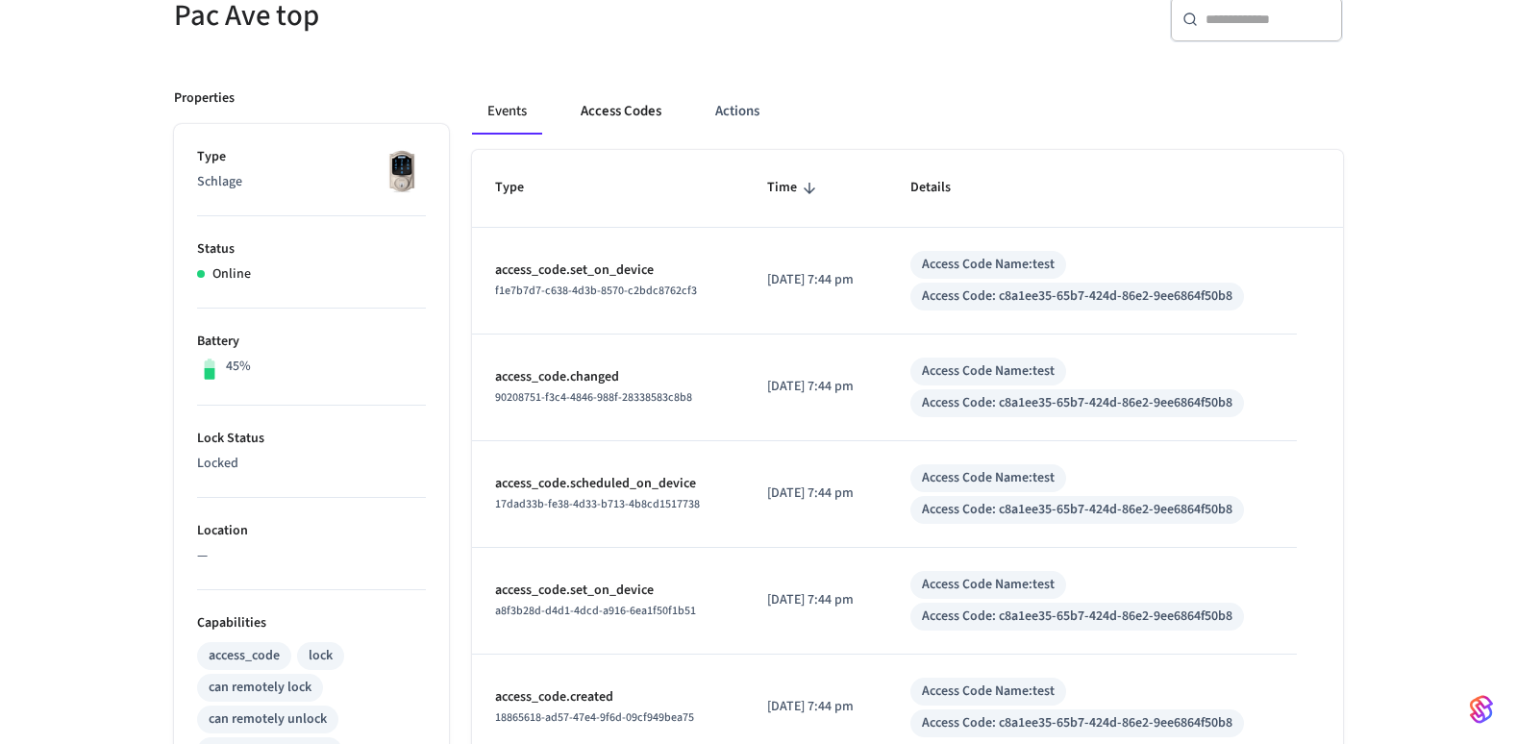
click at [626, 112] on button "Access Codes" at bounding box center [621, 111] width 112 height 46
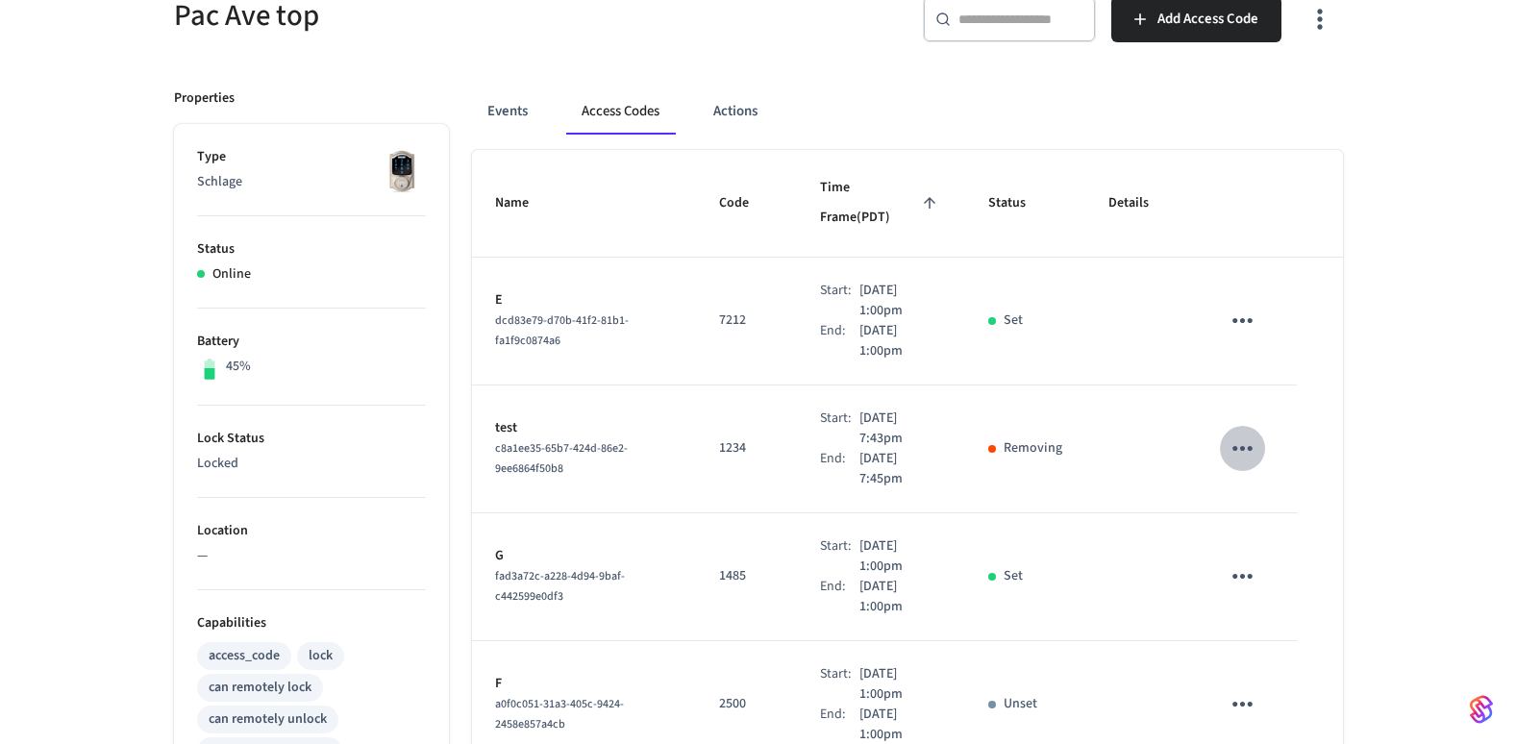
click at [1240, 434] on icon "sticky table" at bounding box center [1243, 449] width 30 height 30
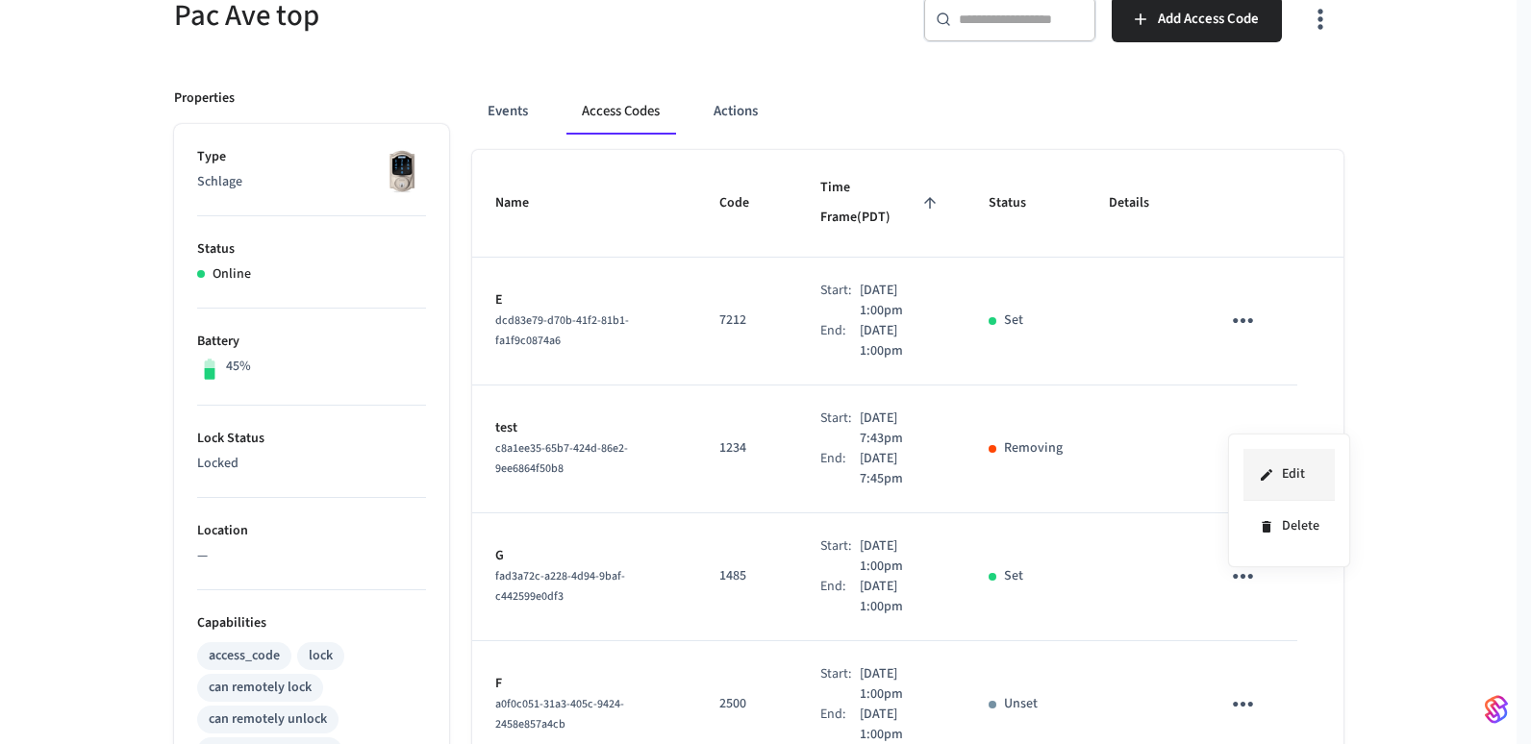
click at [1272, 471] on icon at bounding box center [1266, 474] width 15 height 15
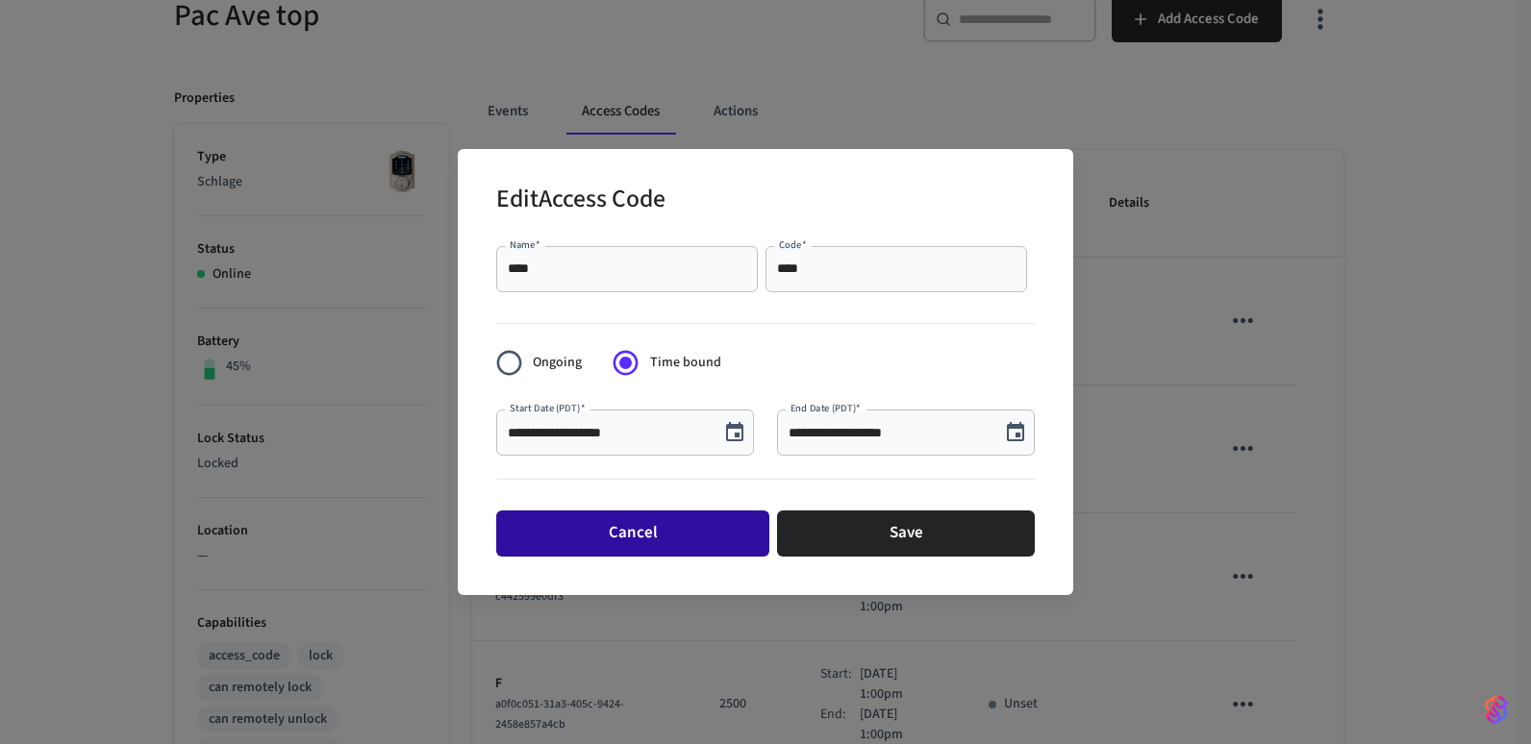
click at [653, 545] on button "Cancel" at bounding box center [632, 534] width 273 height 46
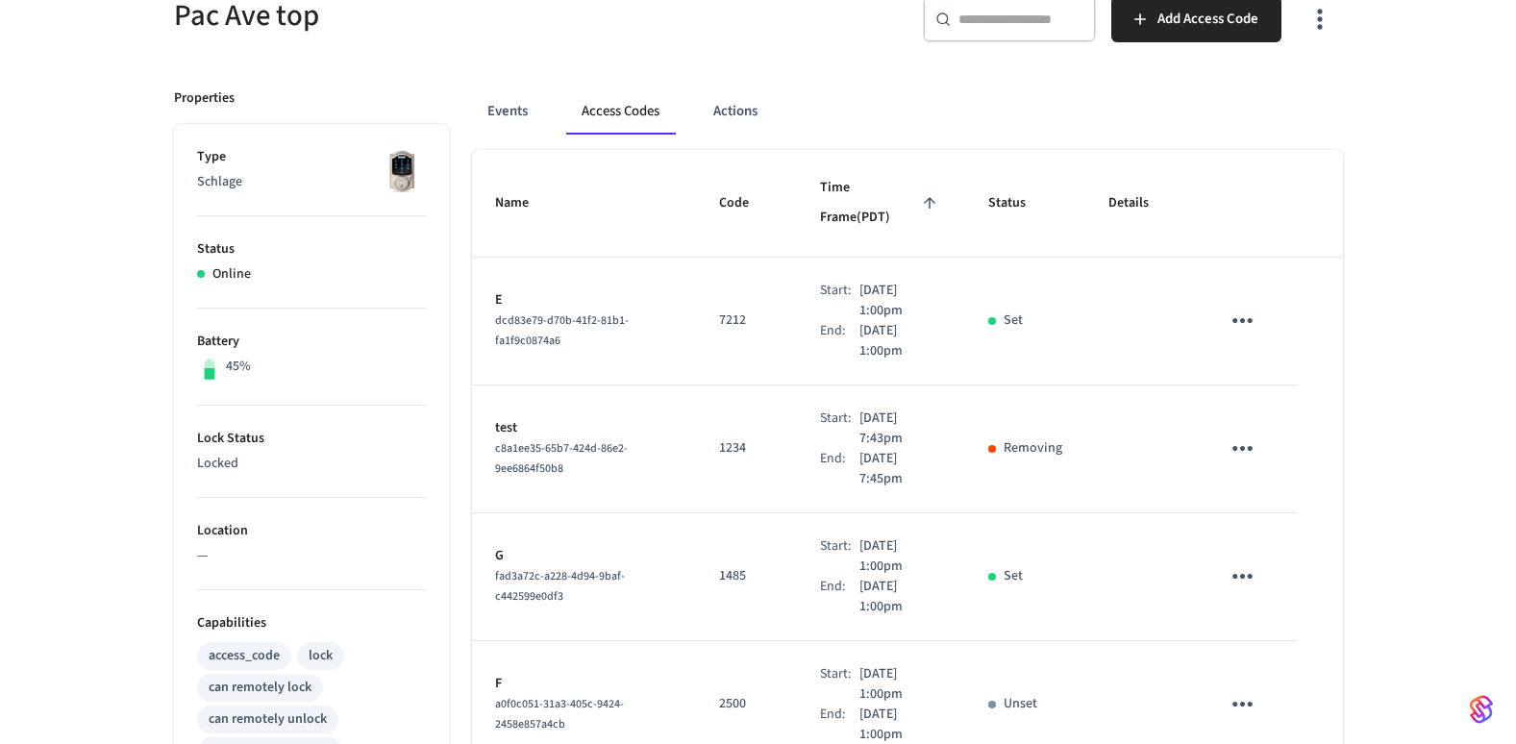
click at [1240, 434] on icon "sticky table" at bounding box center [1243, 449] width 30 height 30
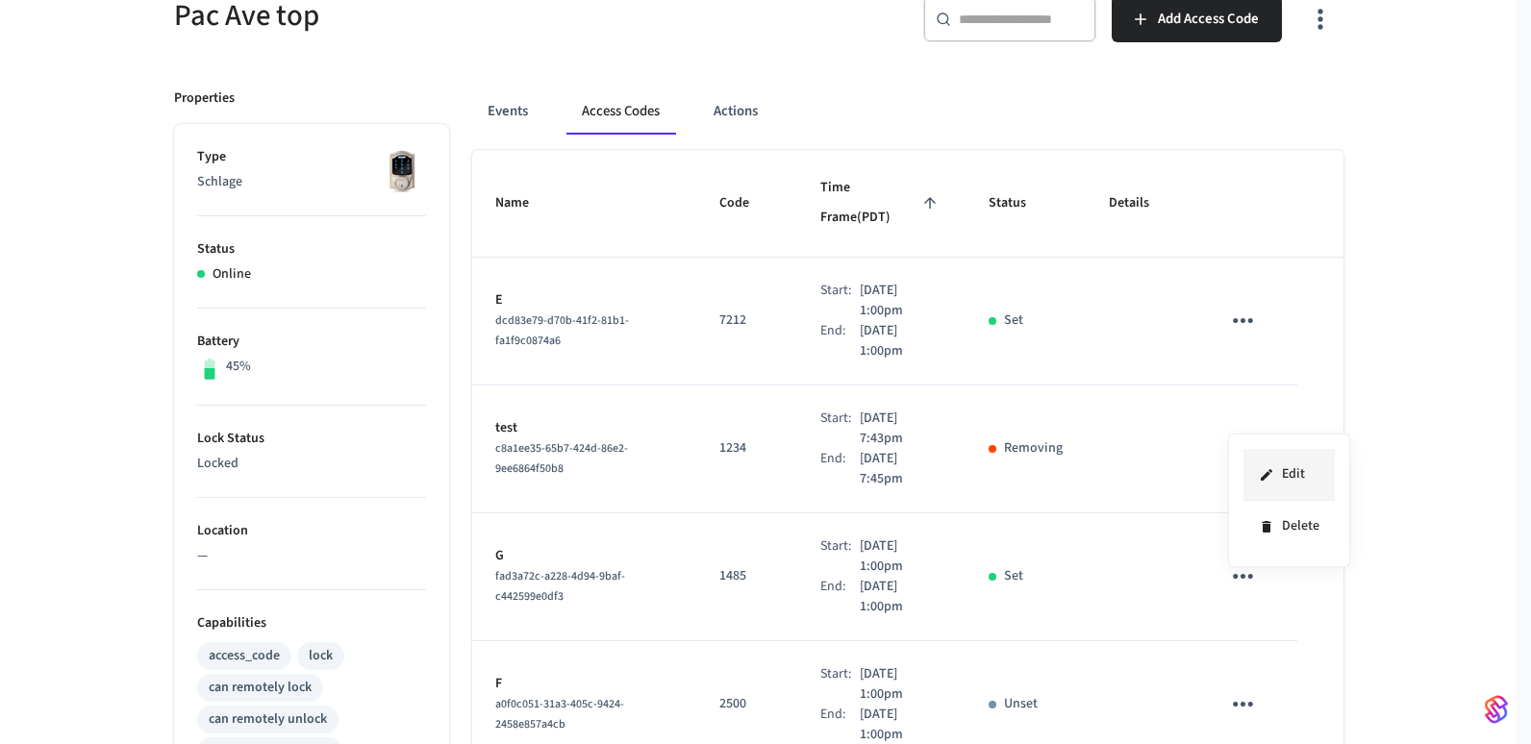
click at [1284, 476] on li "Edit" at bounding box center [1288, 475] width 91 height 52
